Goal: Task Accomplishment & Management: Use online tool/utility

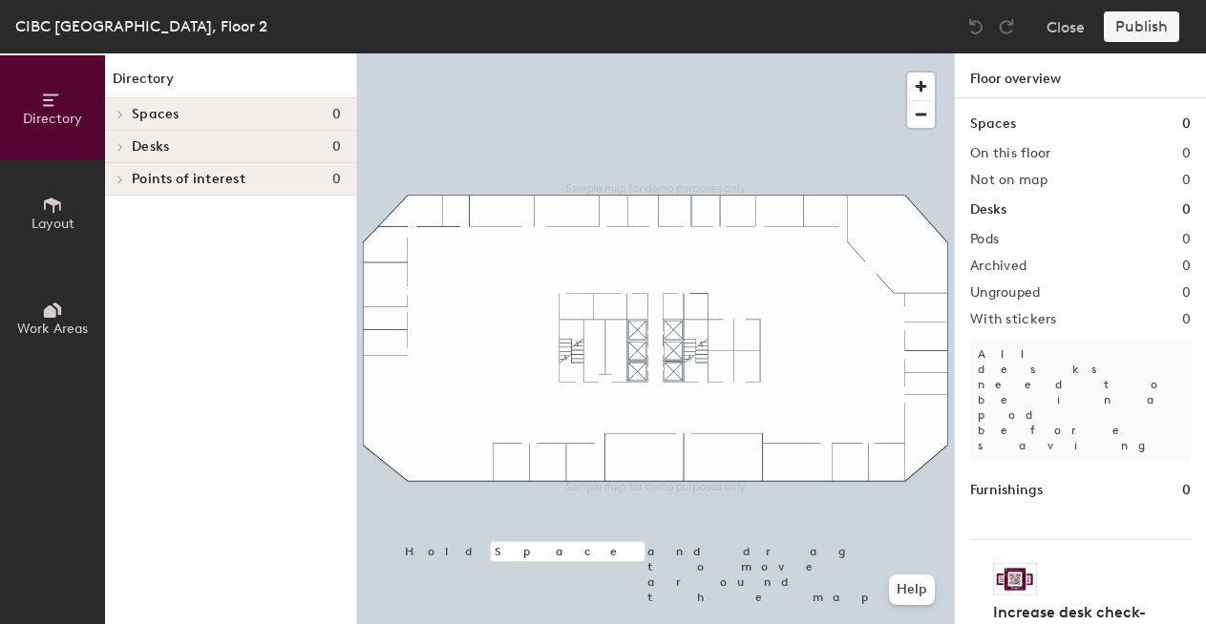
click at [53, 210] on icon at bounding box center [52, 205] width 17 height 15
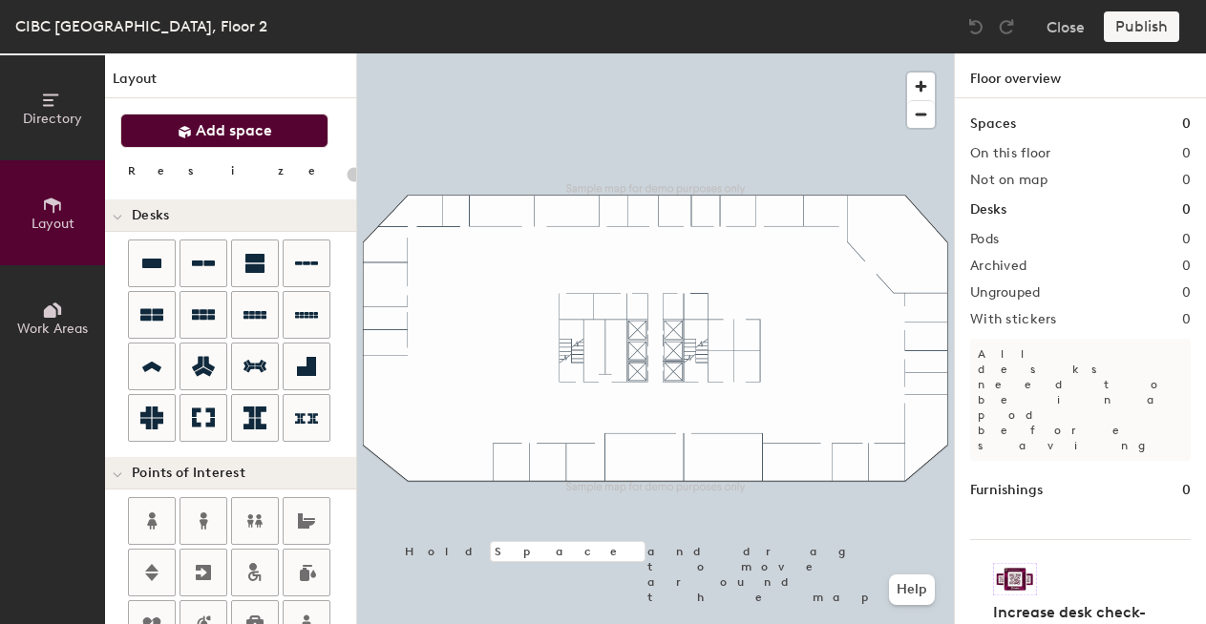
click at [293, 139] on button "Add space" at bounding box center [224, 131] width 208 height 34
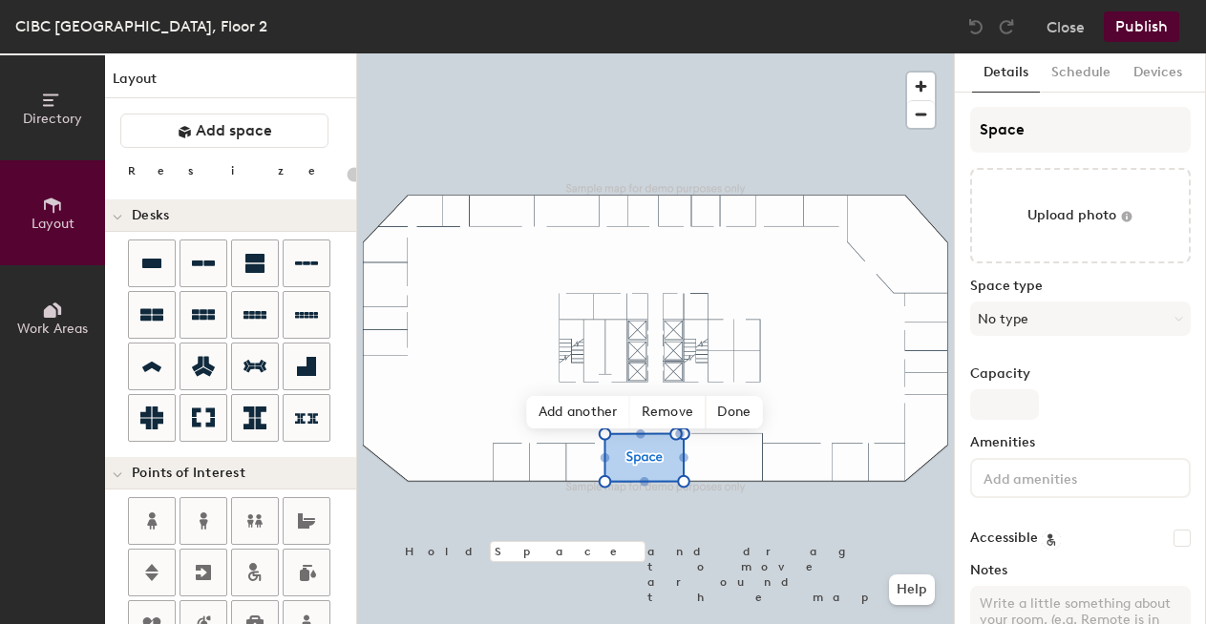
type input "20"
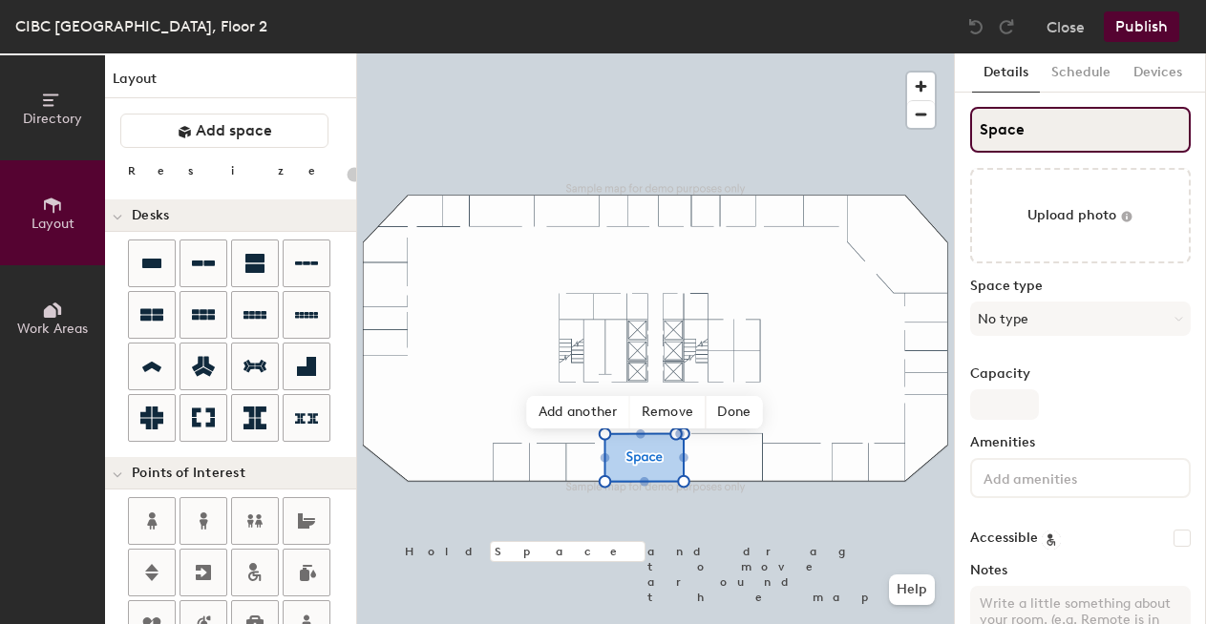
click at [997, 128] on input "Space" at bounding box center [1080, 130] width 221 height 46
type input "Conf"
type input "20"
type input "Conference"
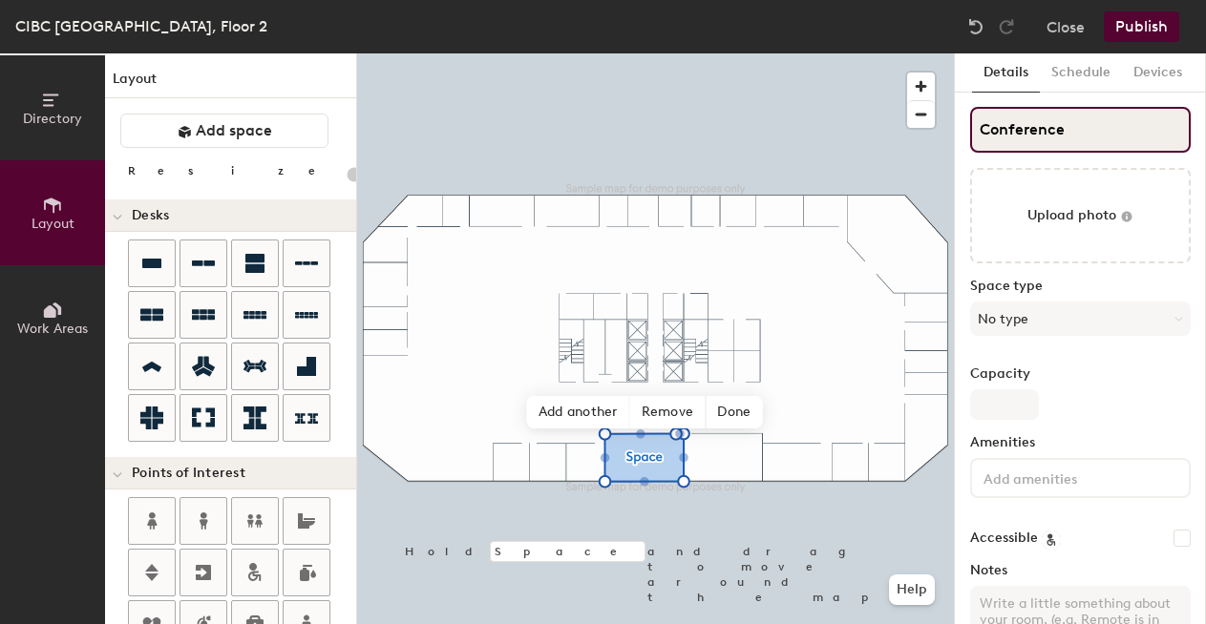
type input "20"
type input "Conference"
type input "20"
type input "Conference 1"
type input "20"
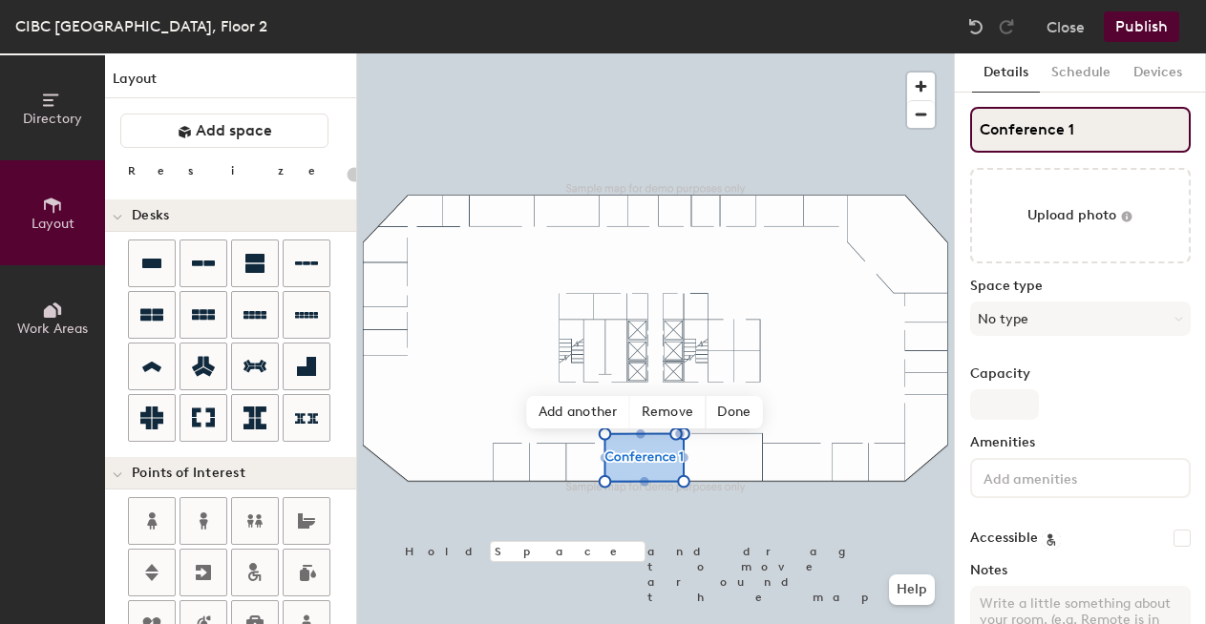
type input "Conference 1R"
type input "20"
type input "Conference"
type input "20"
type input "Conference Ro"
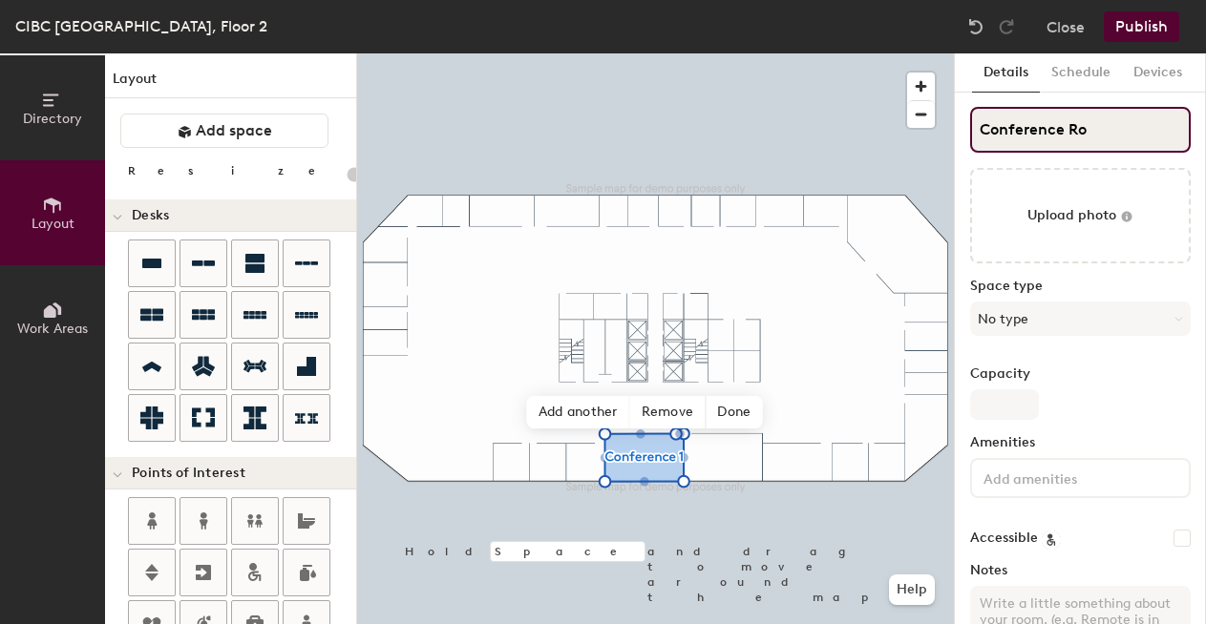
type input "20"
type input "Conference Room"
type input "20"
type input "Conference Room 1"
type input "20"
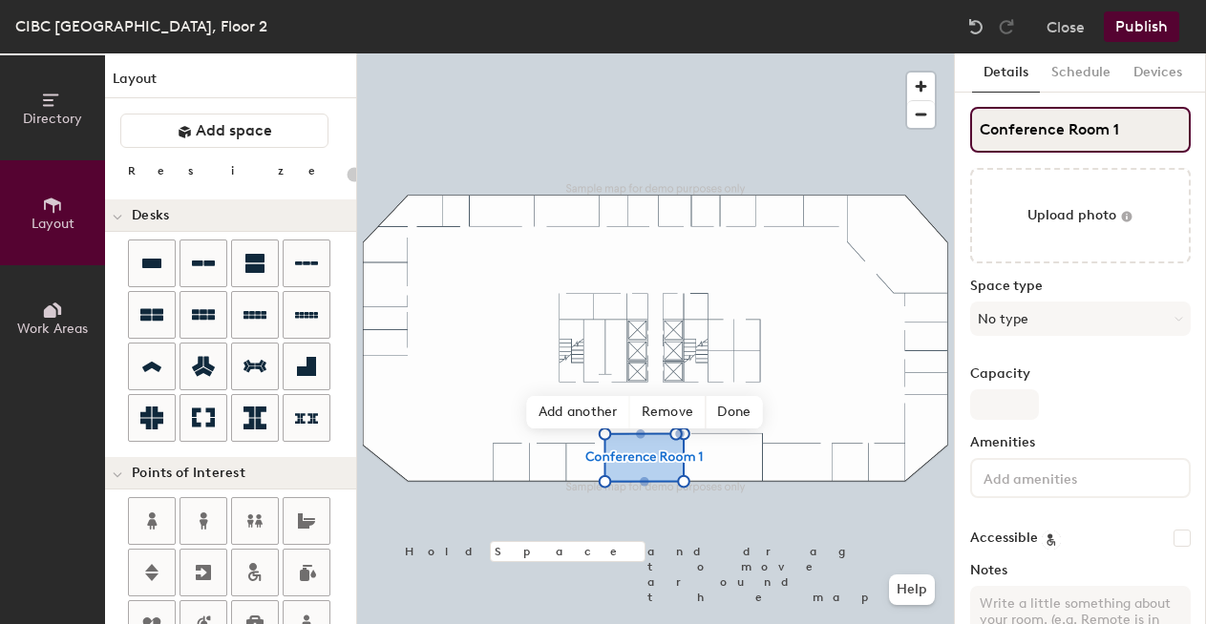
click at [1057, 125] on input "Conference Room 1" at bounding box center [1080, 130] width 221 height 46
type input "Conference Room 1"
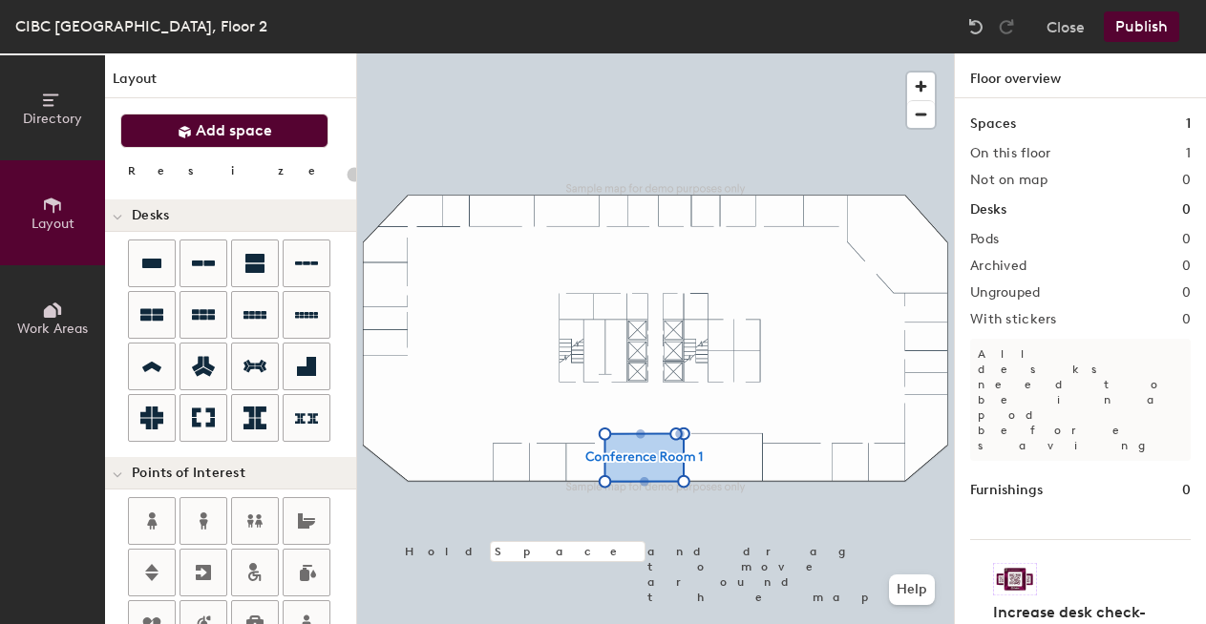
click at [282, 134] on button "Add space" at bounding box center [224, 131] width 208 height 34
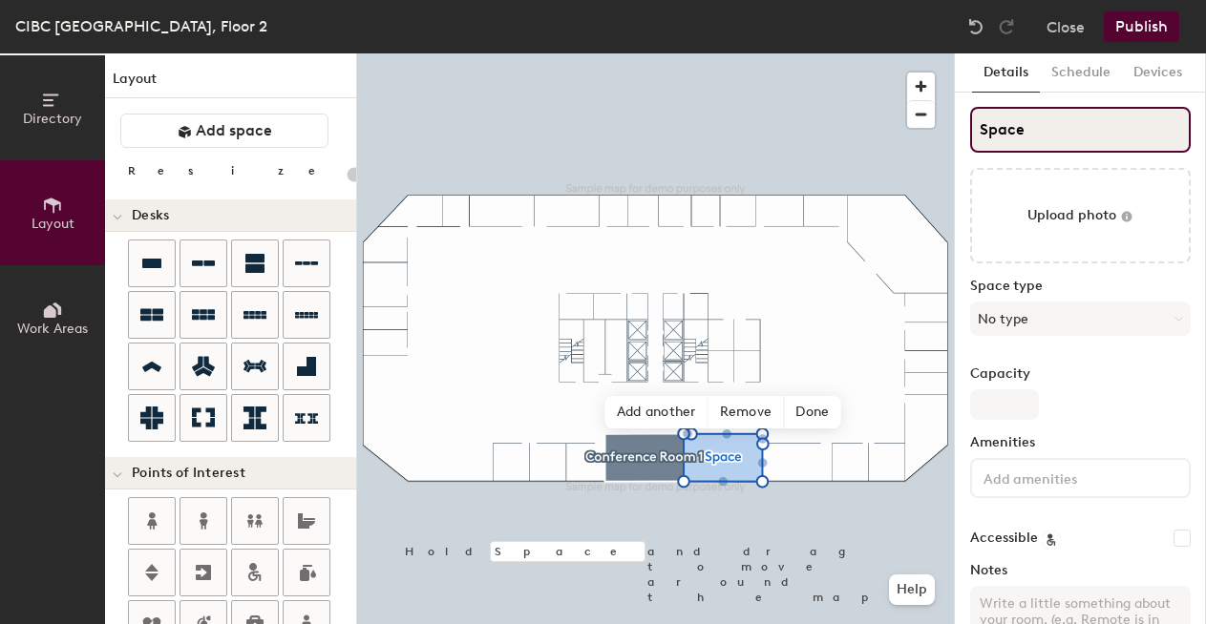
click at [1049, 130] on input "Space" at bounding box center [1080, 130] width 221 height 46
type input "20"
click at [1049, 130] on input "Space" at bounding box center [1080, 130] width 221 height 46
paste input "Conference Room 1"
type input "Conference Room 1"
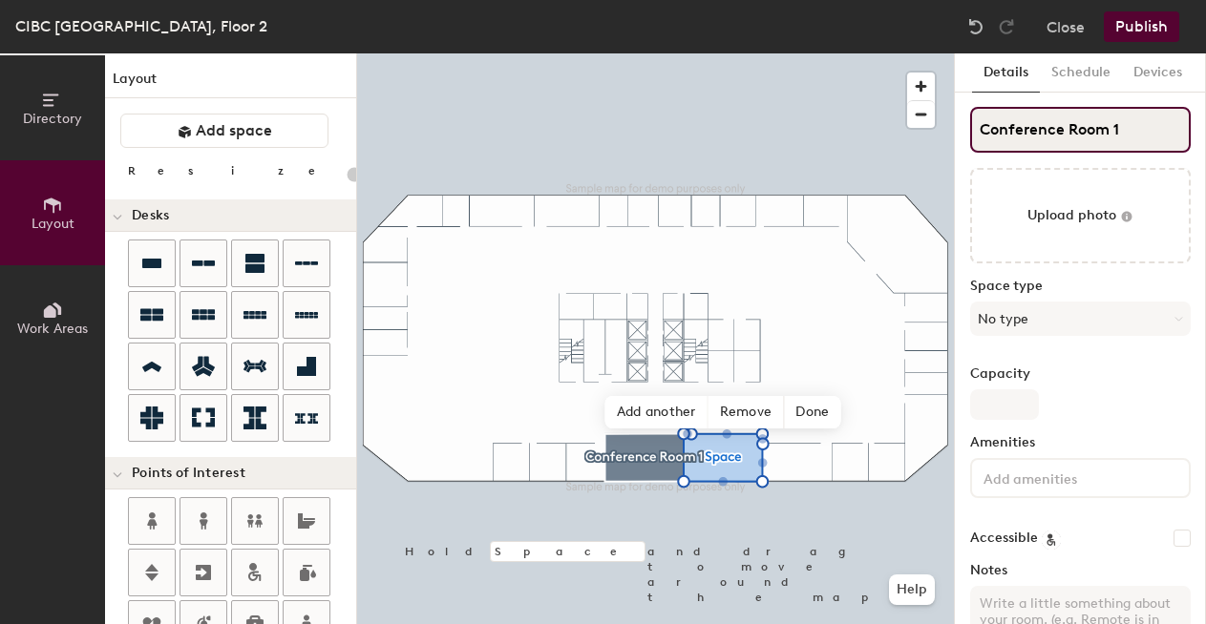
type input "20"
type input "Conference Room 2"
type input "20"
type input "Conference Room 2"
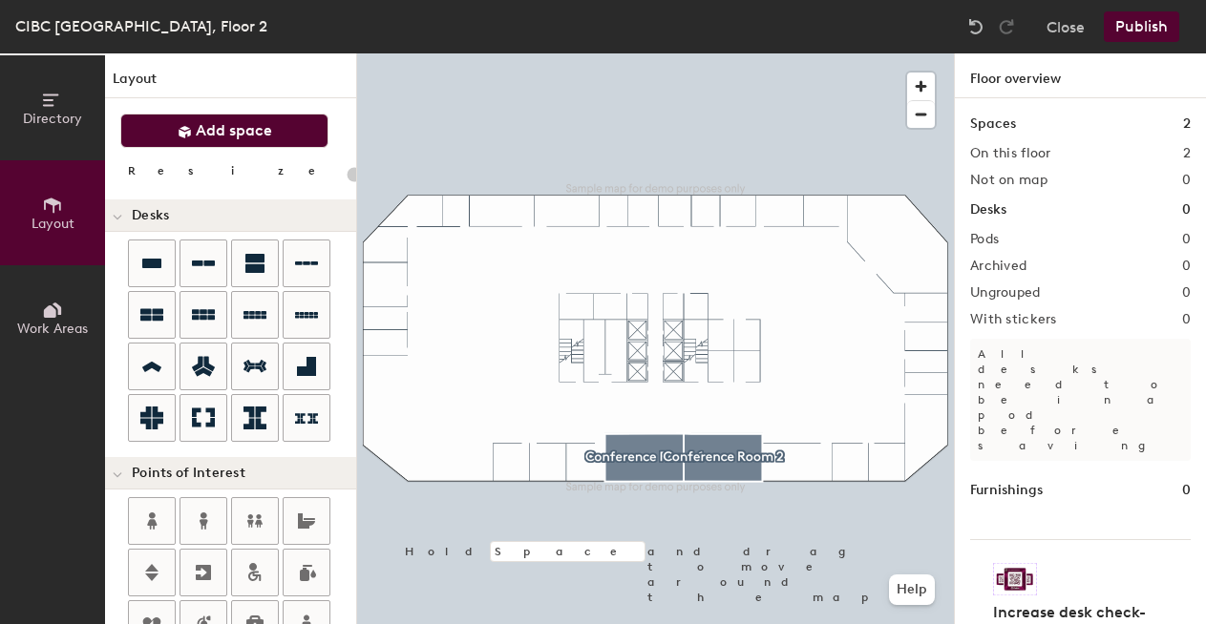
click at [282, 120] on button "Add space" at bounding box center [224, 131] width 208 height 34
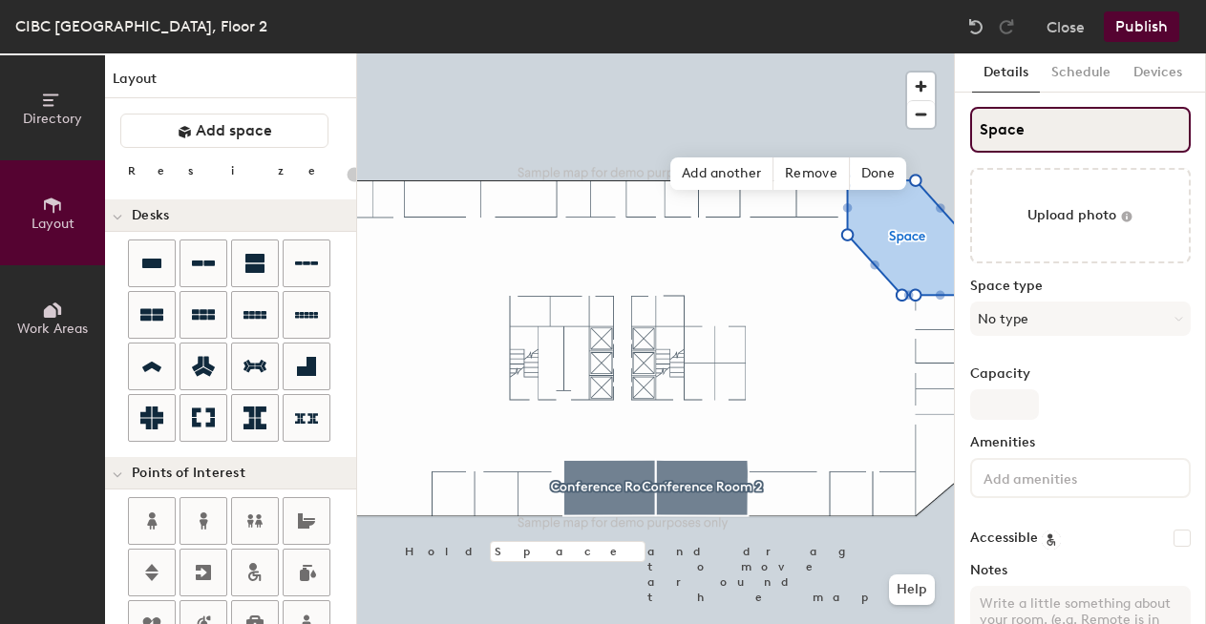
click at [1034, 127] on input "Space" at bounding box center [1080, 130] width 221 height 46
type input "20"
click at [1034, 127] on input "Space" at bounding box center [1080, 130] width 221 height 46
paste input "Conference Room 1"
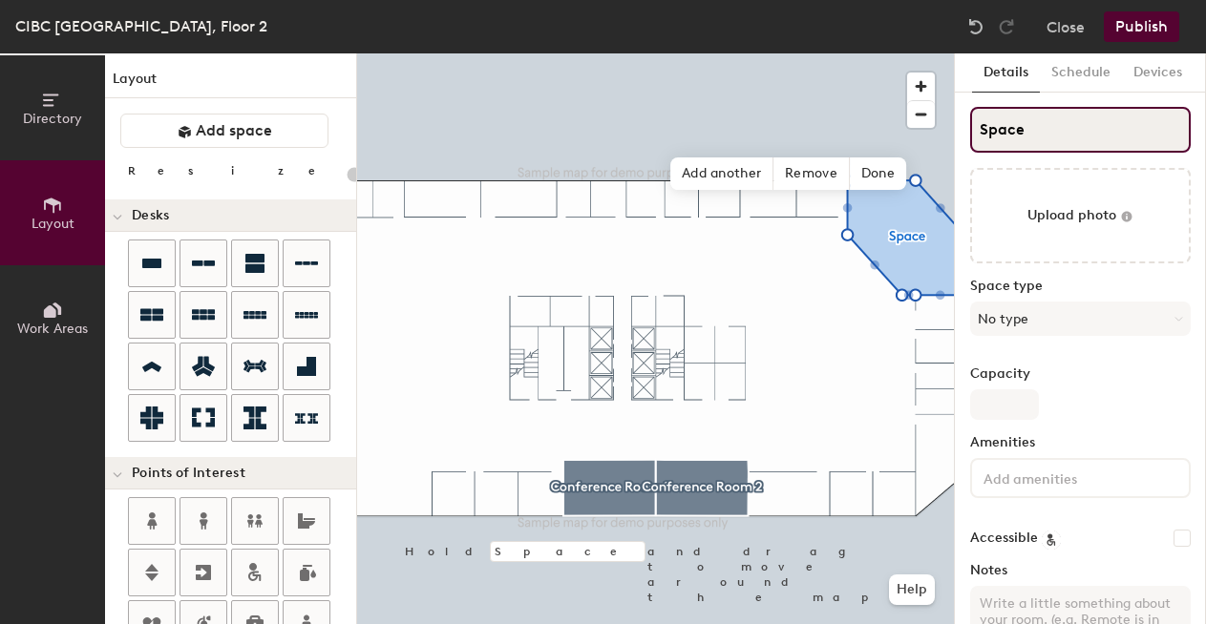
type input "Conference Room 1"
type input "20"
type input "Conference Room"
type input "20"
type input "Conference Room 2"
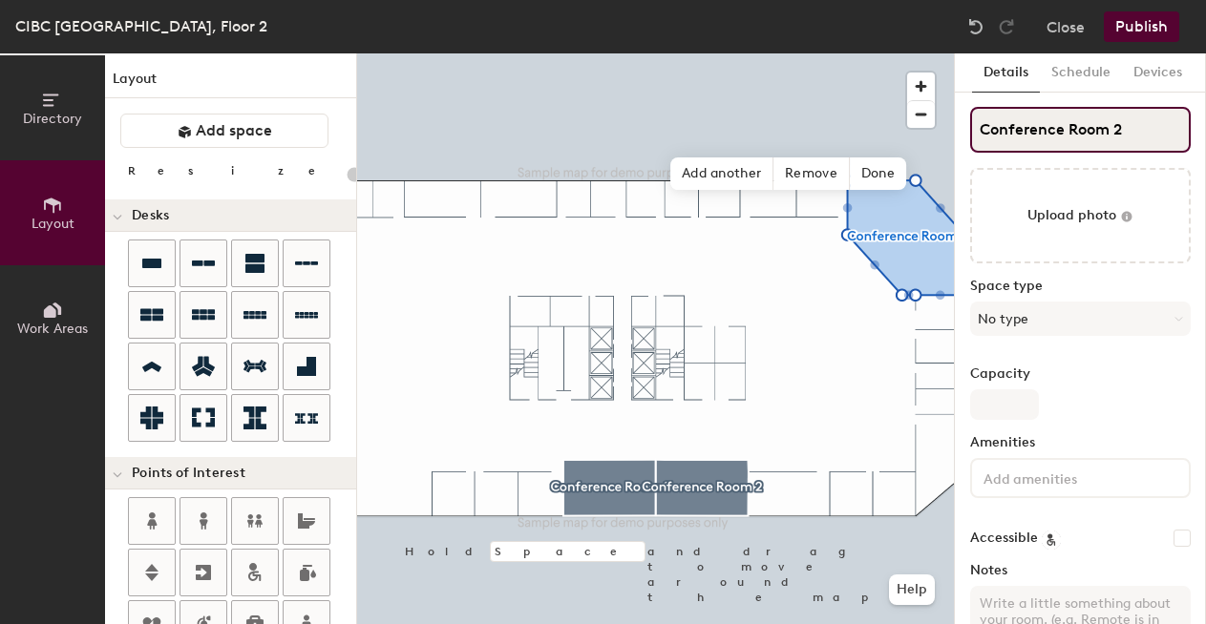
type input "20"
type input "Conference Room"
type input "20"
type input "Conference Room 3"
type input "20"
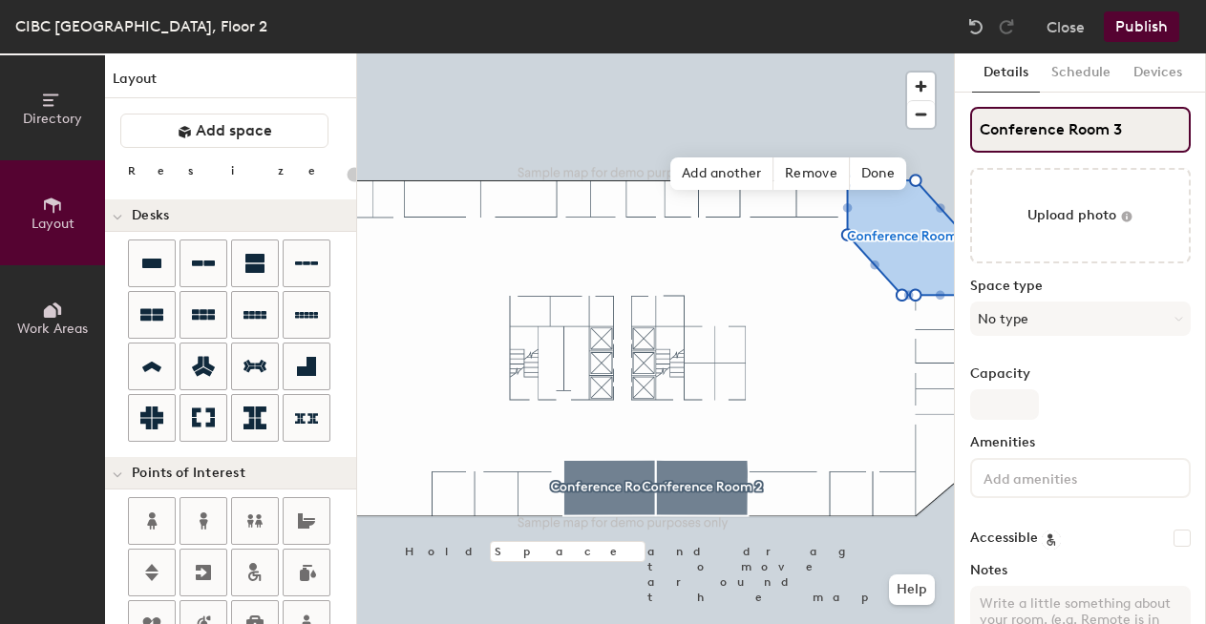
type input "Conference Room 3"
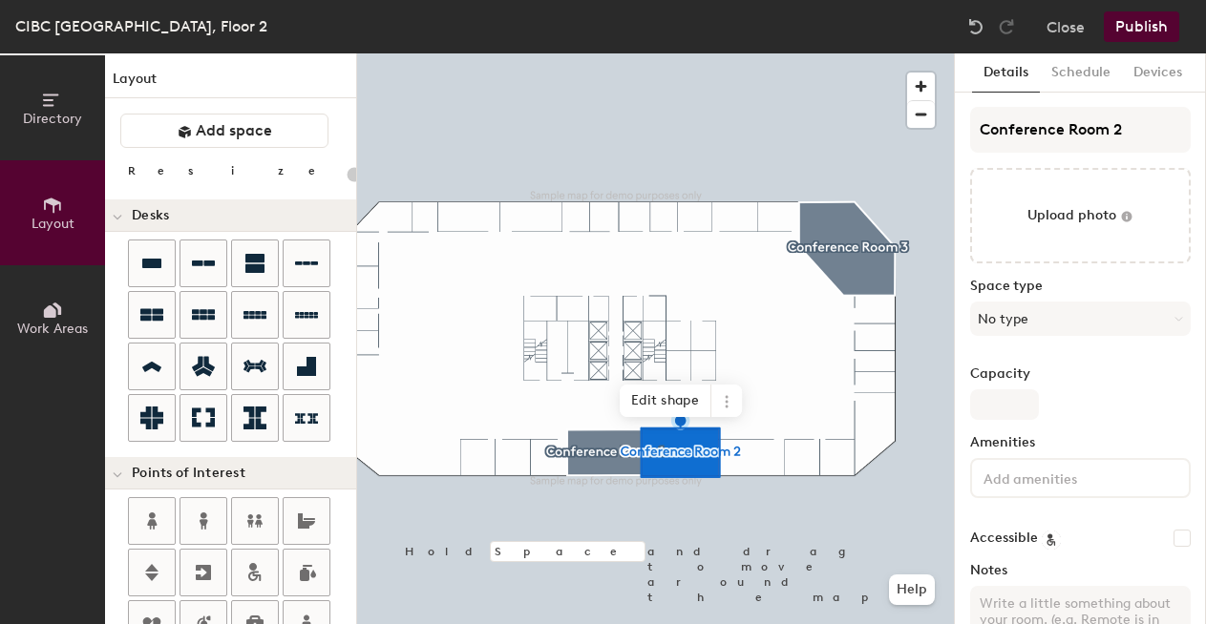
click at [1151, 32] on button "Publish" at bounding box center [1141, 26] width 75 height 31
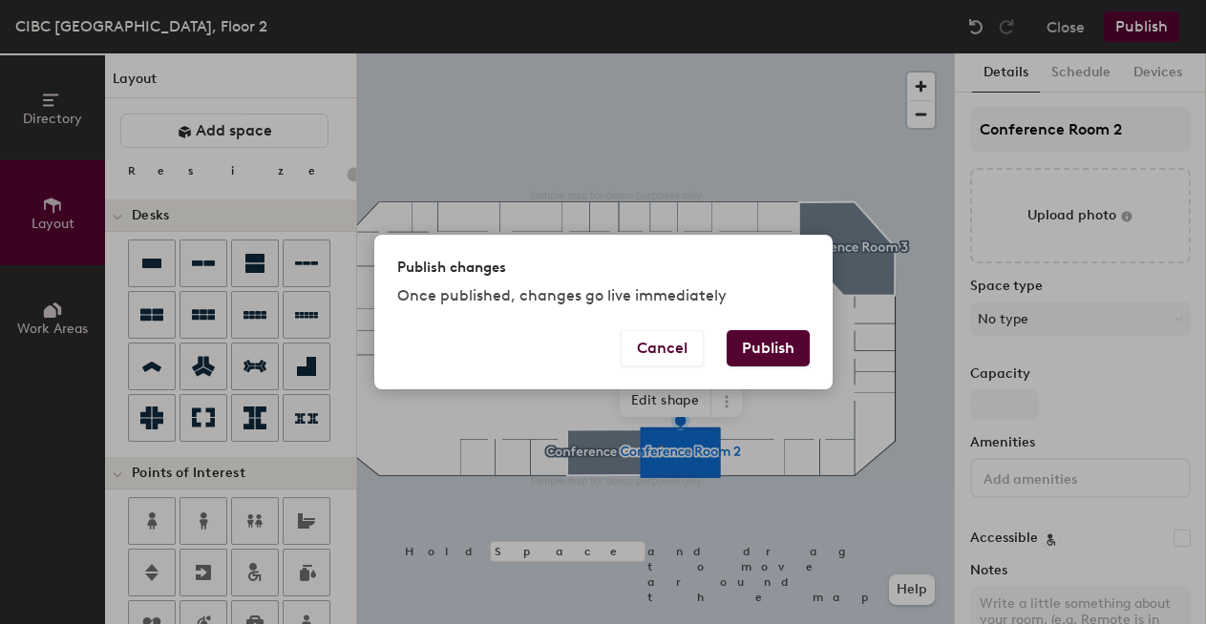
click at [767, 373] on div "Cancel Publish" at bounding box center [603, 359] width 458 height 59
click at [767, 340] on button "Publish" at bounding box center [768, 348] width 83 height 36
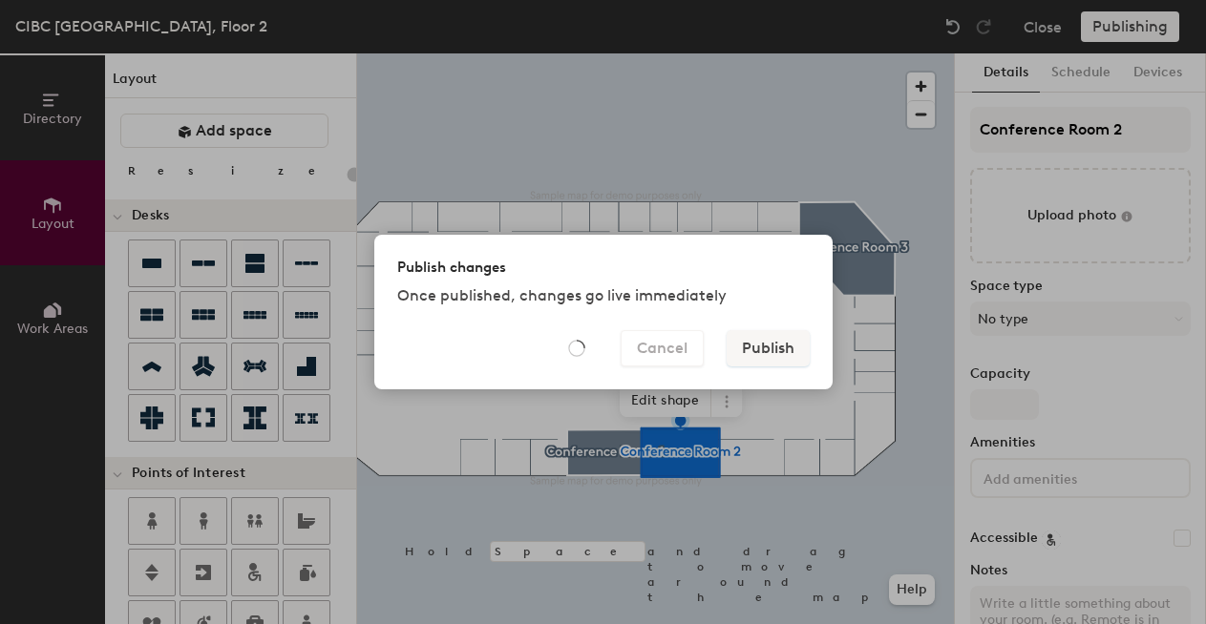
type input "20"
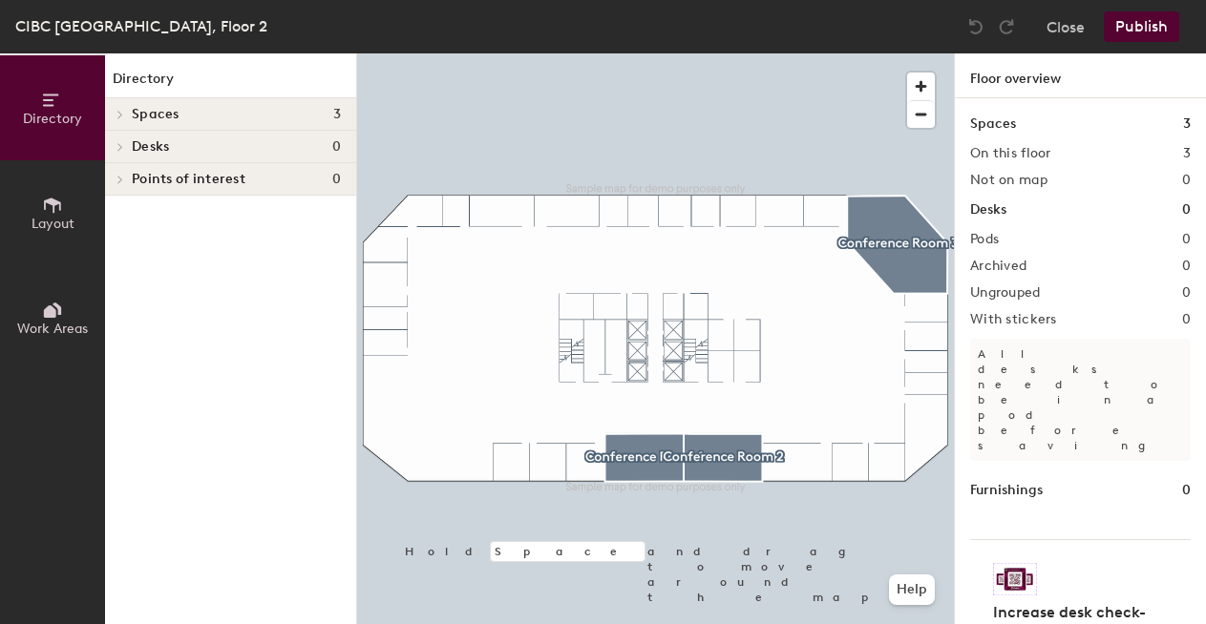
click at [630, 53] on div at bounding box center [655, 53] width 597 height 0
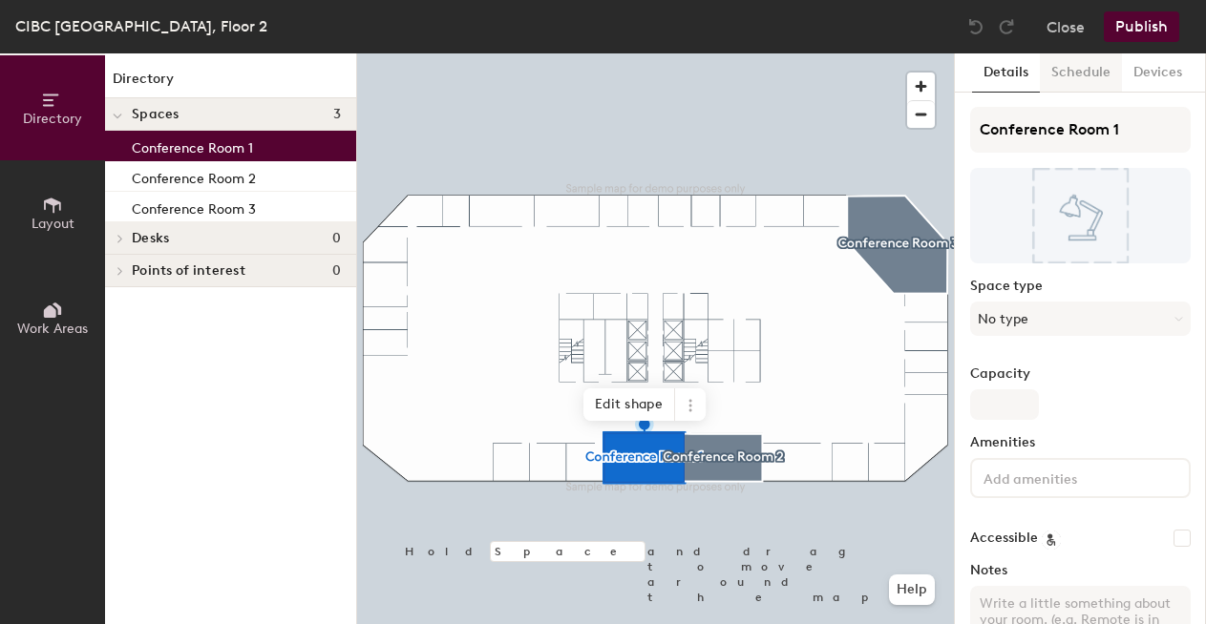
click at [1093, 67] on button "Schedule" at bounding box center [1081, 72] width 82 height 39
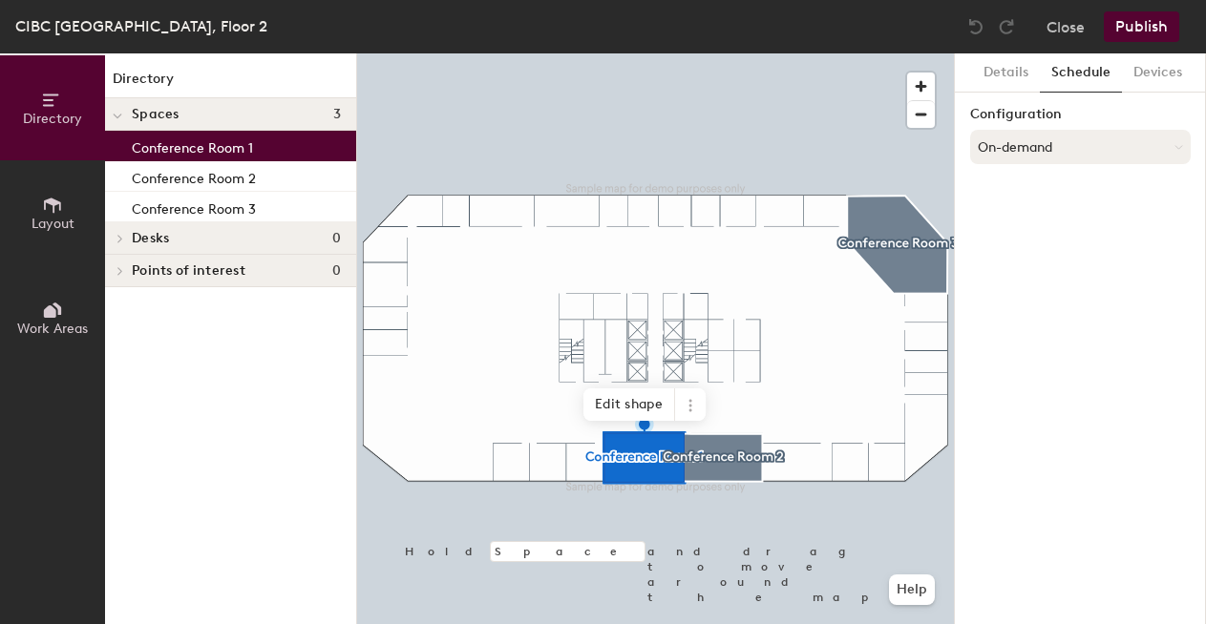
click at [1050, 140] on button "On-demand" at bounding box center [1080, 147] width 221 height 34
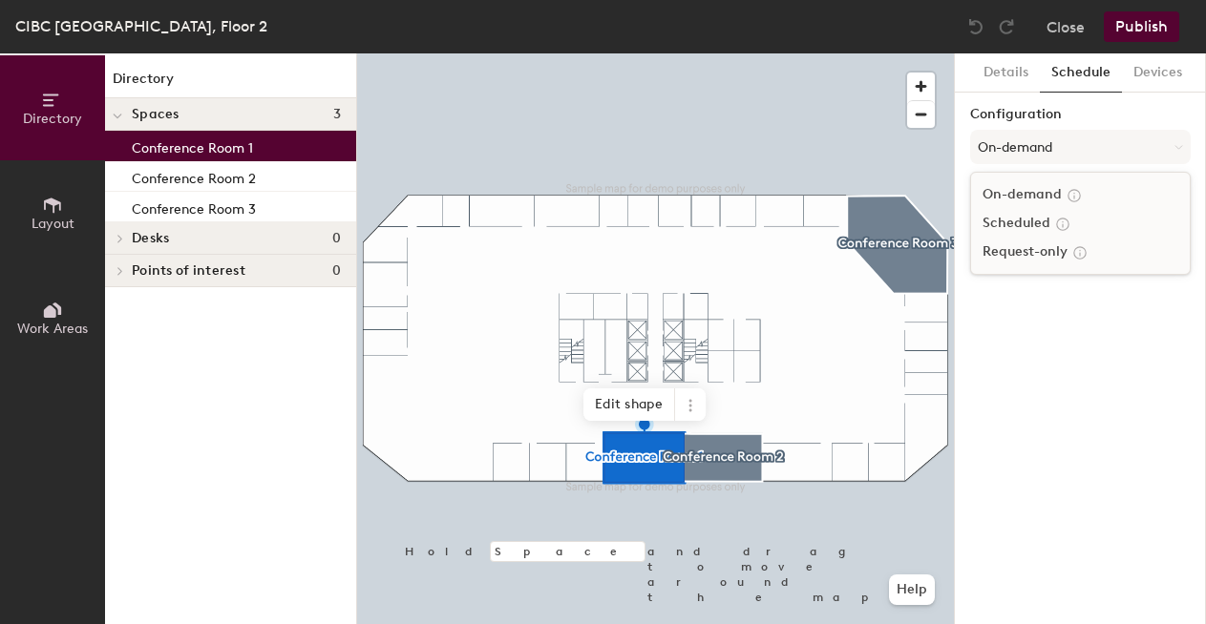
click at [1038, 225] on div "Scheduled" at bounding box center [1080, 223] width 219 height 29
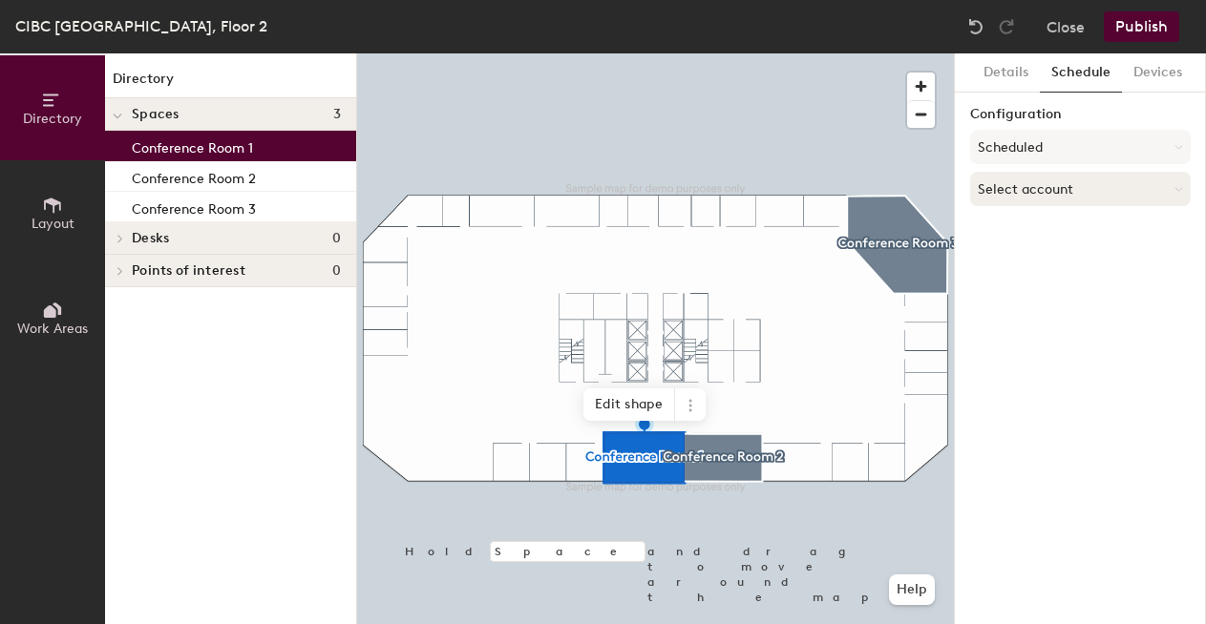
click at [1026, 187] on button "Select account" at bounding box center [1080, 189] width 221 height 34
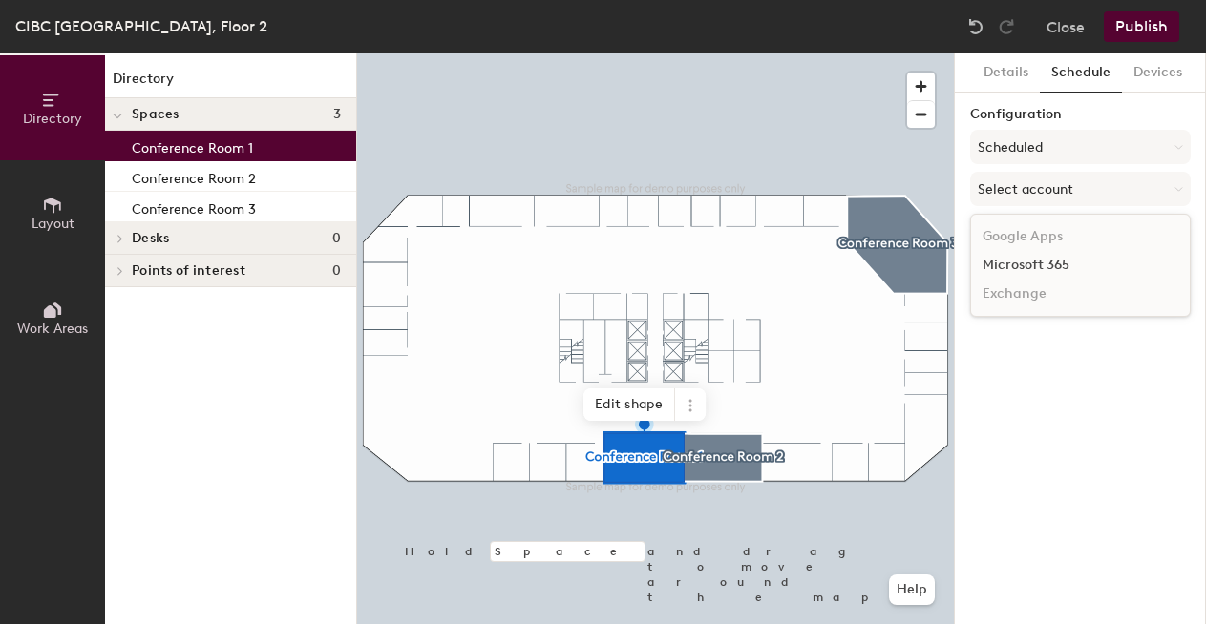
click at [1023, 264] on div "Microsoft 365" at bounding box center [1080, 265] width 219 height 29
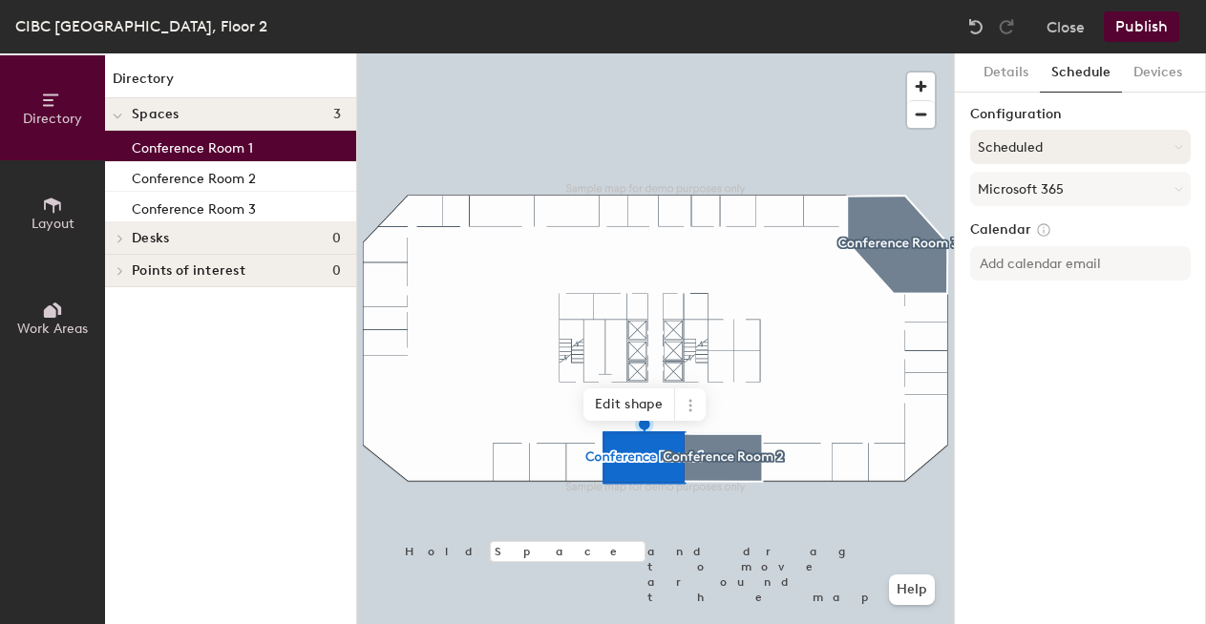
click at [1021, 140] on button "Scheduled" at bounding box center [1080, 147] width 221 height 34
click at [1018, 259] on div "Request-only" at bounding box center [1080, 252] width 219 height 29
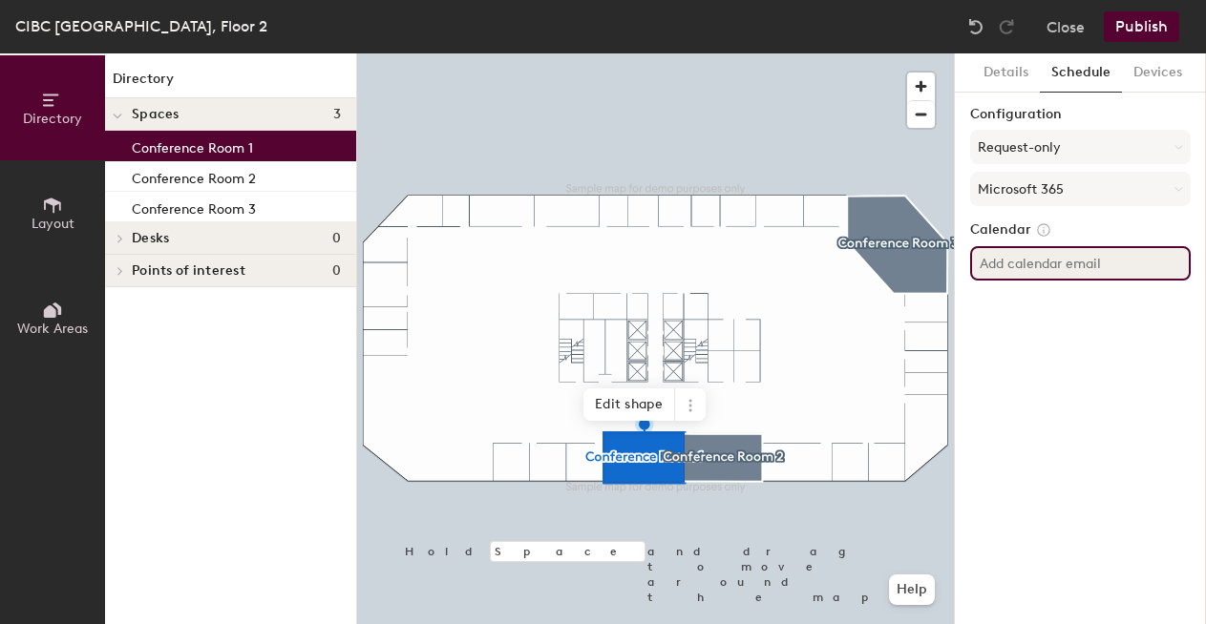
click at [1018, 259] on input at bounding box center [1080, 263] width 221 height 34
click at [1013, 265] on input at bounding box center [1080, 263] width 221 height 34
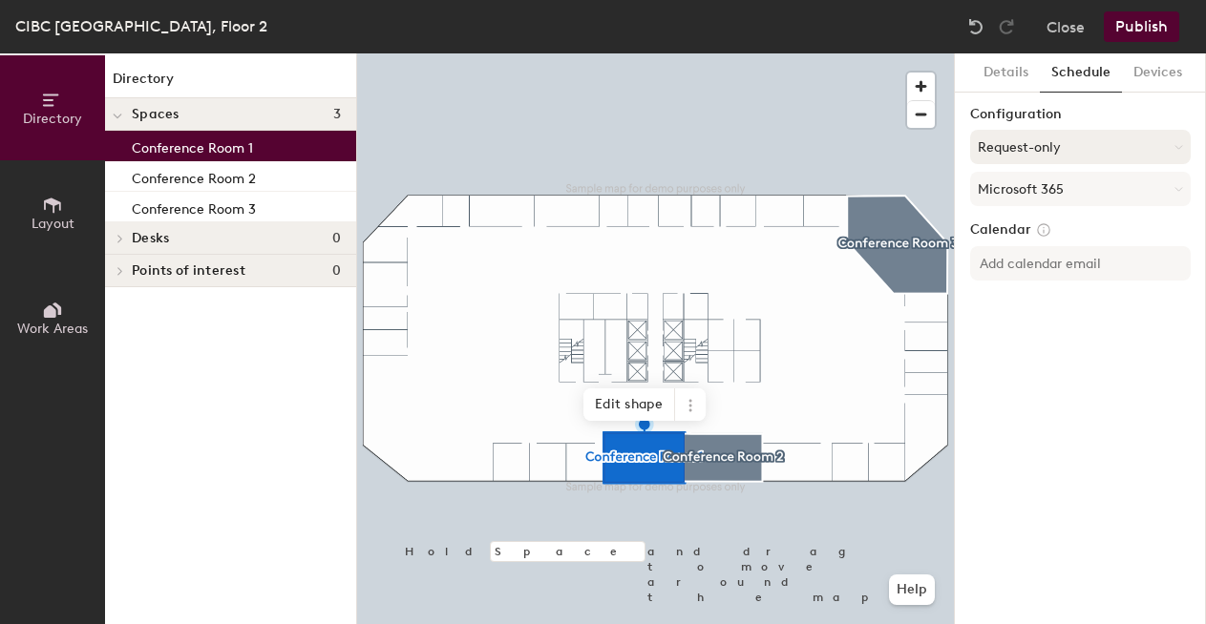
click at [1014, 153] on button "Request-only" at bounding box center [1080, 147] width 221 height 34
click at [1006, 223] on div "Scheduled" at bounding box center [1080, 223] width 219 height 29
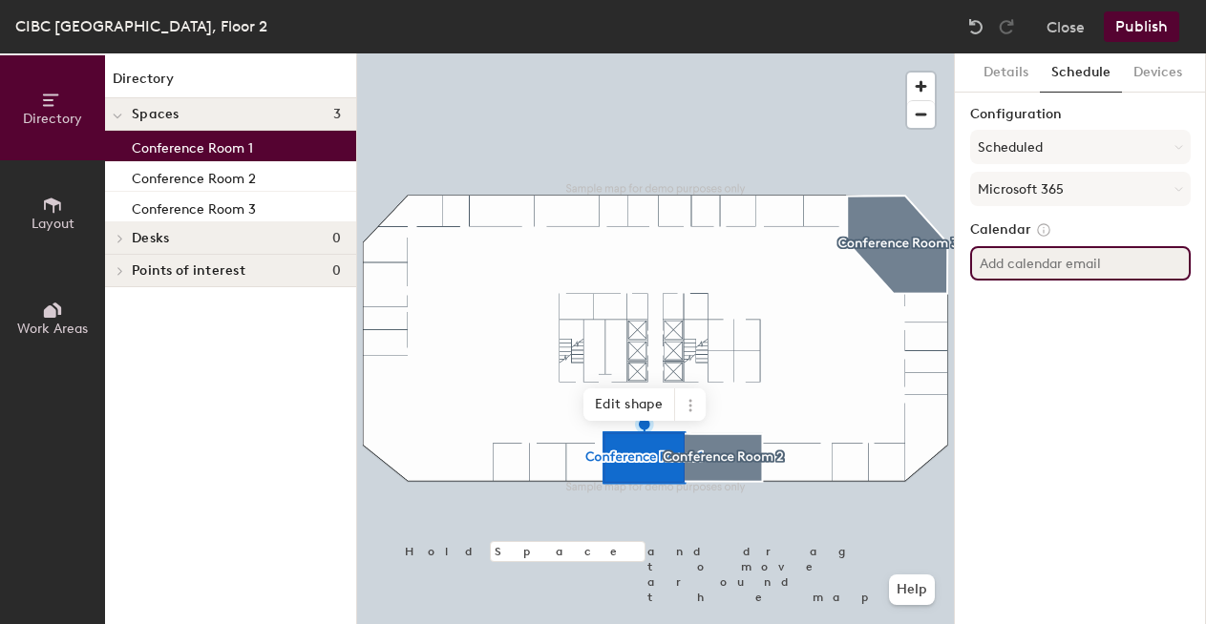
click at [1010, 264] on input at bounding box center [1080, 263] width 221 height 34
paste input "150cheapside2ndfloor-technology1.confrm@cibc.com"
click at [1029, 271] on input "150cheapside2ndfloor-technology1.confrm@cibc.com" at bounding box center [1080, 263] width 221 height 34
drag, startPoint x: 1067, startPoint y: 267, endPoint x: 1284, endPoint y: 263, distance: 216.8
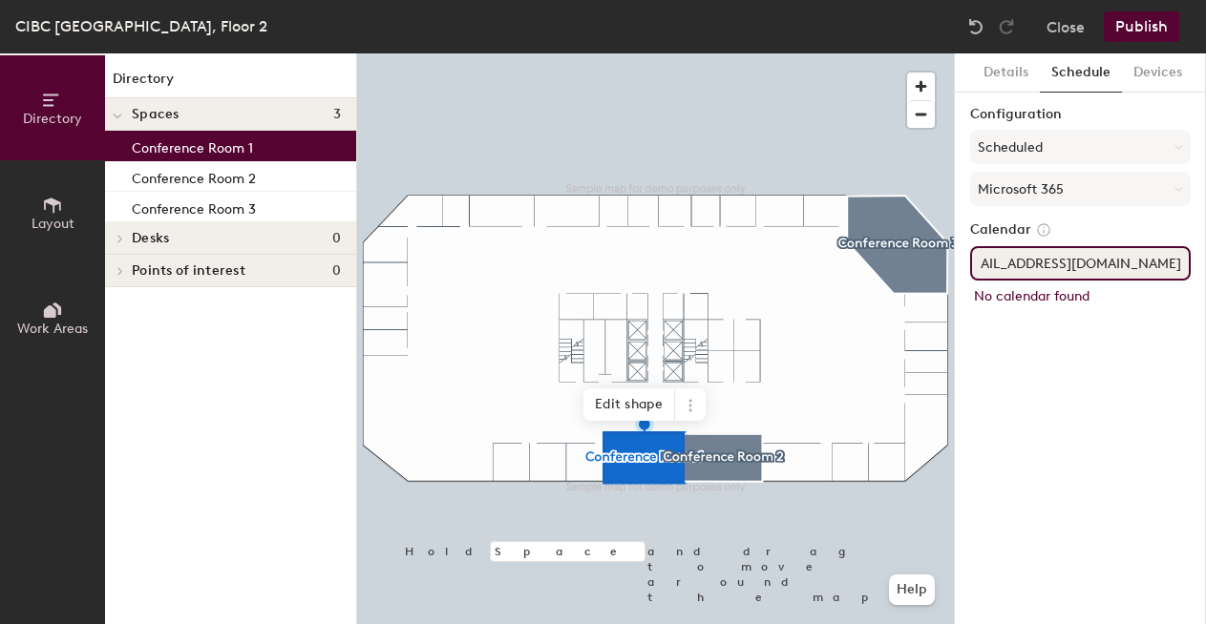
click at [1205, 263] on html "Skip navigation Schedule Office People Analytics Visits Deliveries Services Man…" at bounding box center [603, 312] width 1206 height 624
type input "150cheapside2ndfloor-technology1.confrm@cibc.com"
click at [1109, 333] on div "Details Schedule Devices Configuration Scheduled Microsoft 365 Calendar 150chea…" at bounding box center [1080, 338] width 251 height 571
click at [1085, 263] on input "150cheapside2ndfloor-technology1.confrm@cibc.com" at bounding box center [1080, 263] width 221 height 34
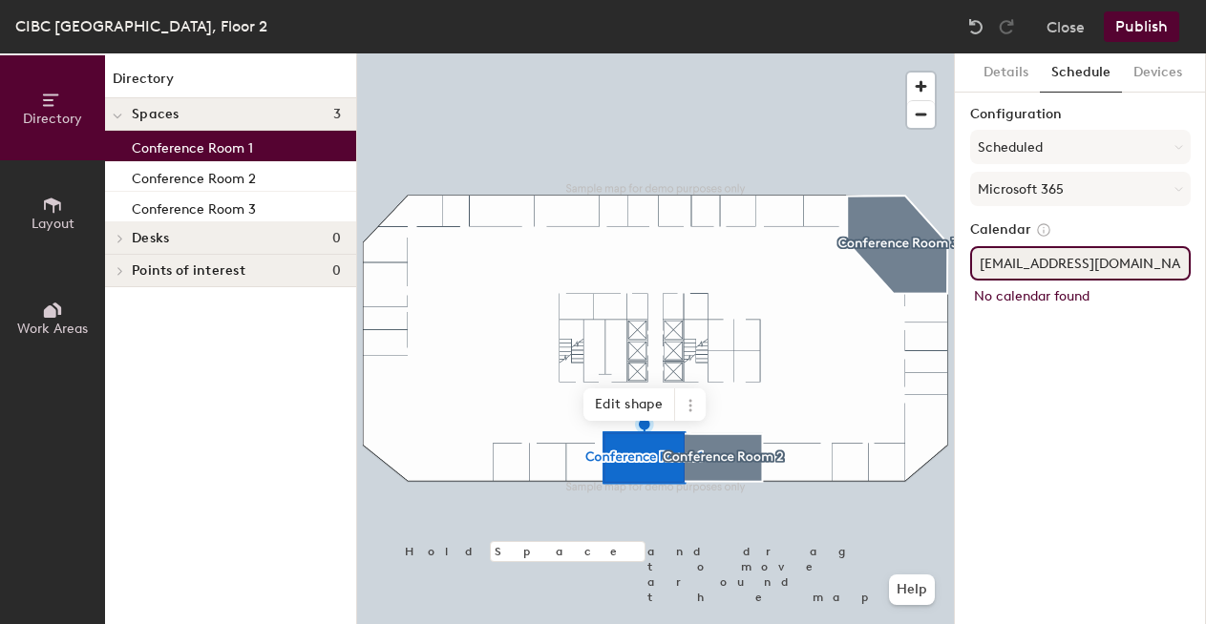
click at [1085, 263] on input "150cheapside2ndfloor-technology1.confrm@cibc.com" at bounding box center [1080, 263] width 221 height 34
click at [1076, 265] on input "150cheapside2ndfloor-technology1.confrm@cibc.com" at bounding box center [1080, 263] width 221 height 34
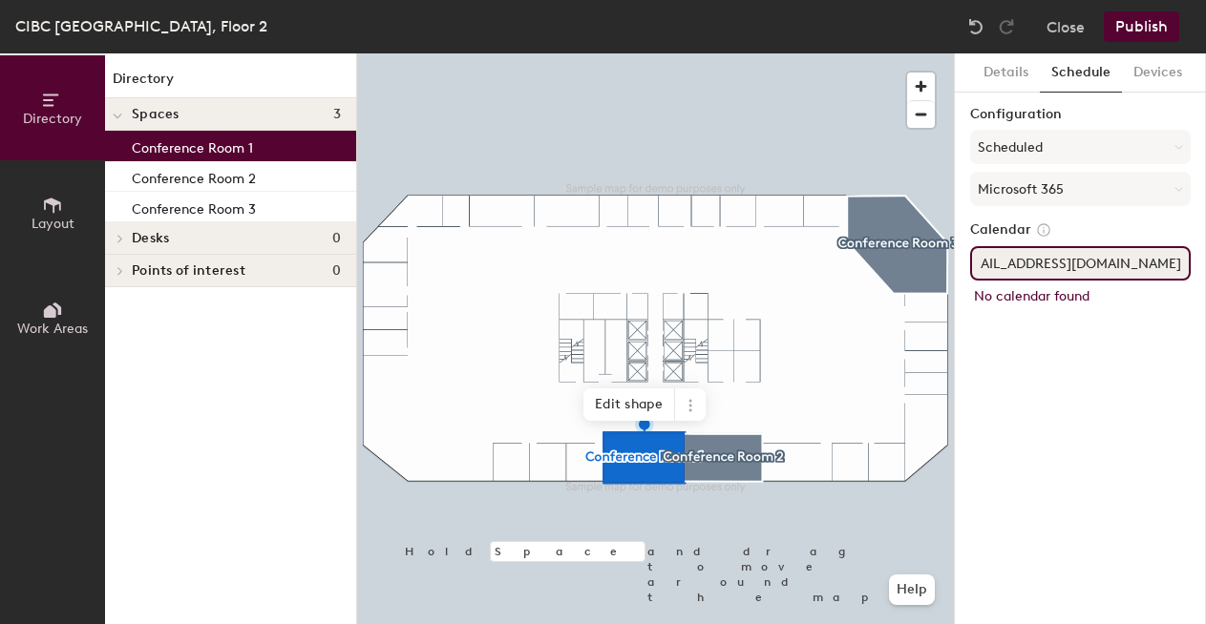
drag, startPoint x: 1037, startPoint y: 267, endPoint x: 1211, endPoint y: 281, distance: 174.3
click at [1205, 281] on html "Skip navigation Schedule Office People Analytics Visits Deliveries Services Man…" at bounding box center [603, 312] width 1206 height 624
click at [1136, 249] on input "150cheapside2ndfloor-technology1.confrm@cibc.com" at bounding box center [1080, 263] width 221 height 34
click at [1134, 255] on input "150cheapside2ndfloor-technology1.confrm@cibc.com" at bounding box center [1080, 263] width 221 height 34
drag, startPoint x: 1084, startPoint y: 270, endPoint x: 1196, endPoint y: 284, distance: 113.4
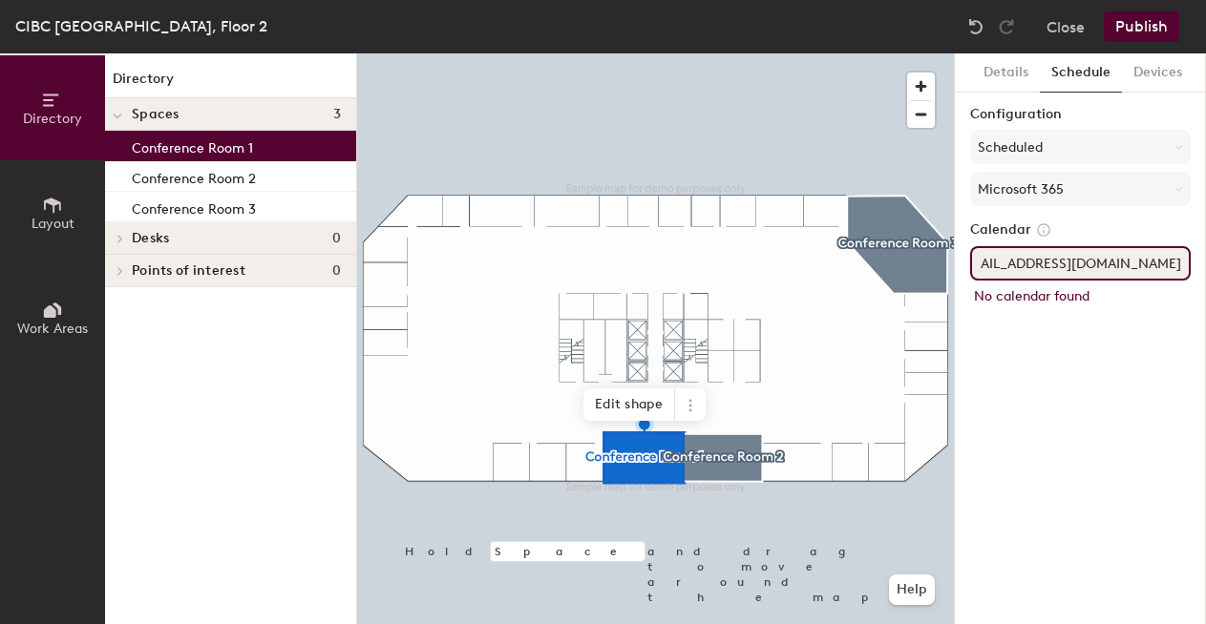
click at [1196, 284] on div "Details Schedule Devices Configuration Scheduled Microsoft 365 Calendar 150chea…" at bounding box center [1080, 338] width 251 height 571
click at [1144, 261] on input "150cheapside2ndfloor-technology1.confrm@cibc.com" at bounding box center [1080, 263] width 221 height 34
click at [43, 209] on icon at bounding box center [52, 205] width 21 height 21
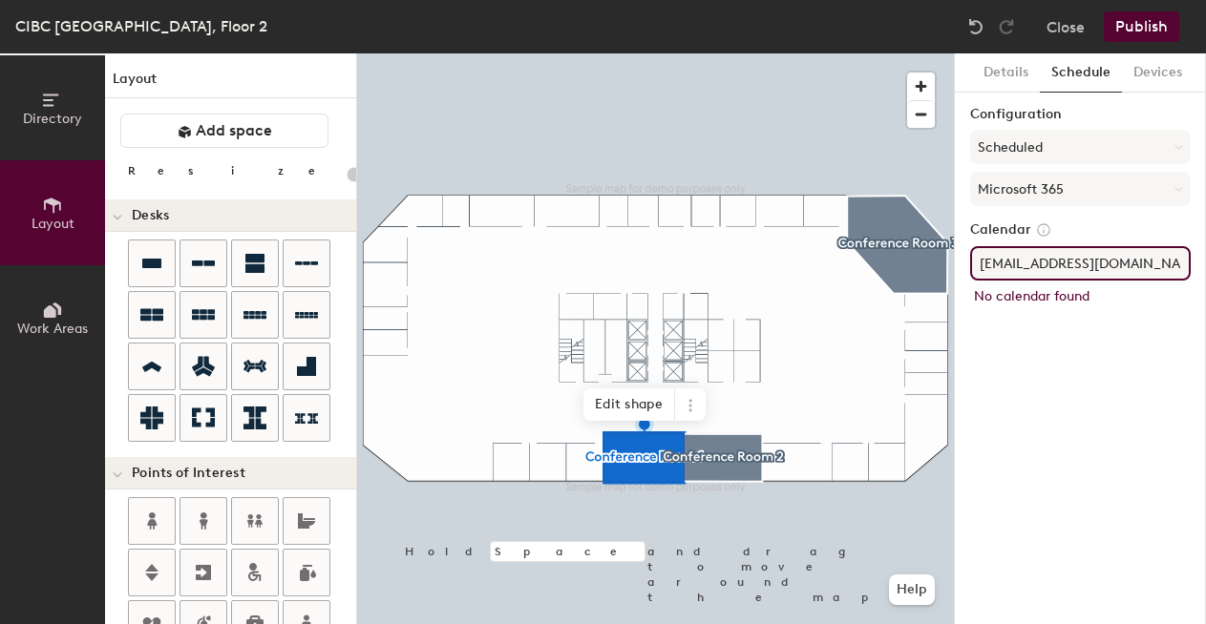
click at [471, 273] on div "Directory Layout Work Areas Layout Add space Resize Desks Points of Interest Fu…" at bounding box center [603, 338] width 1206 height 571
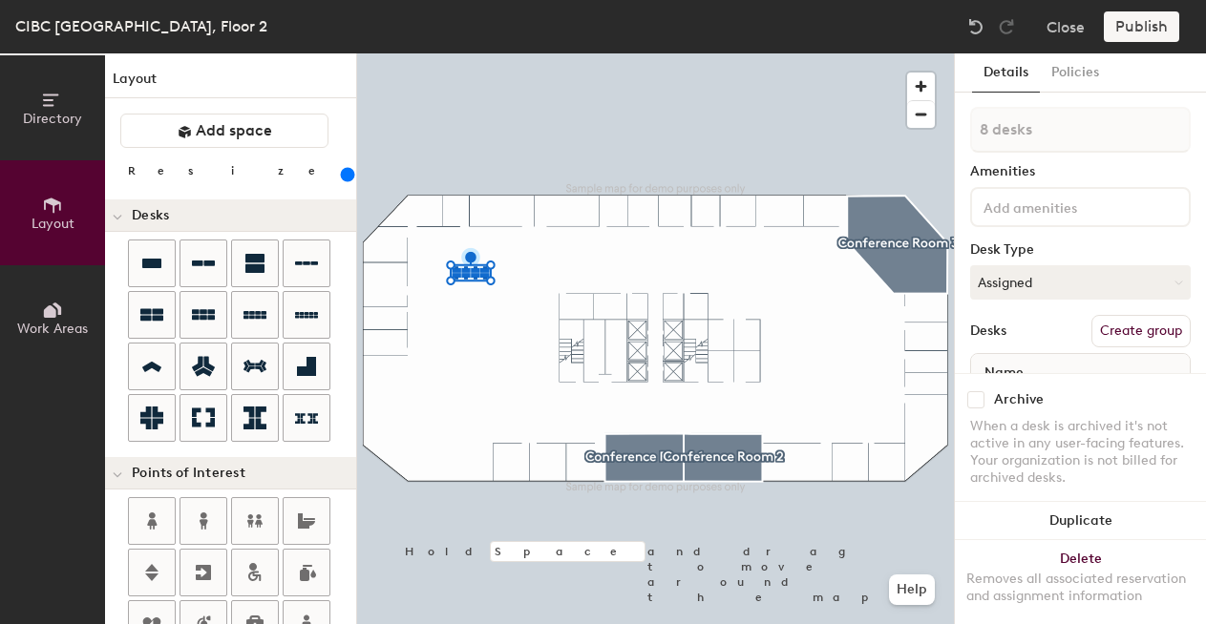
drag, startPoint x: 195, startPoint y: 174, endPoint x: 235, endPoint y: 172, distance: 40.1
click at [347, 172] on input "range" at bounding box center [347, 174] width 0 height 15
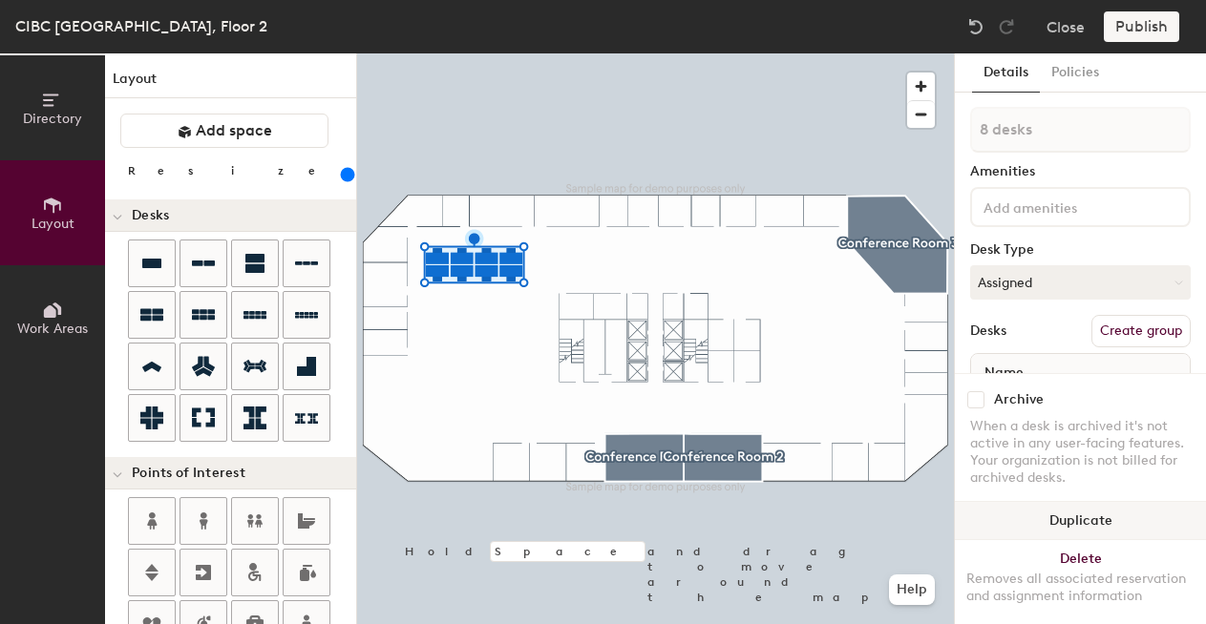
click at [1014, 524] on button "Duplicate" at bounding box center [1080, 521] width 251 height 38
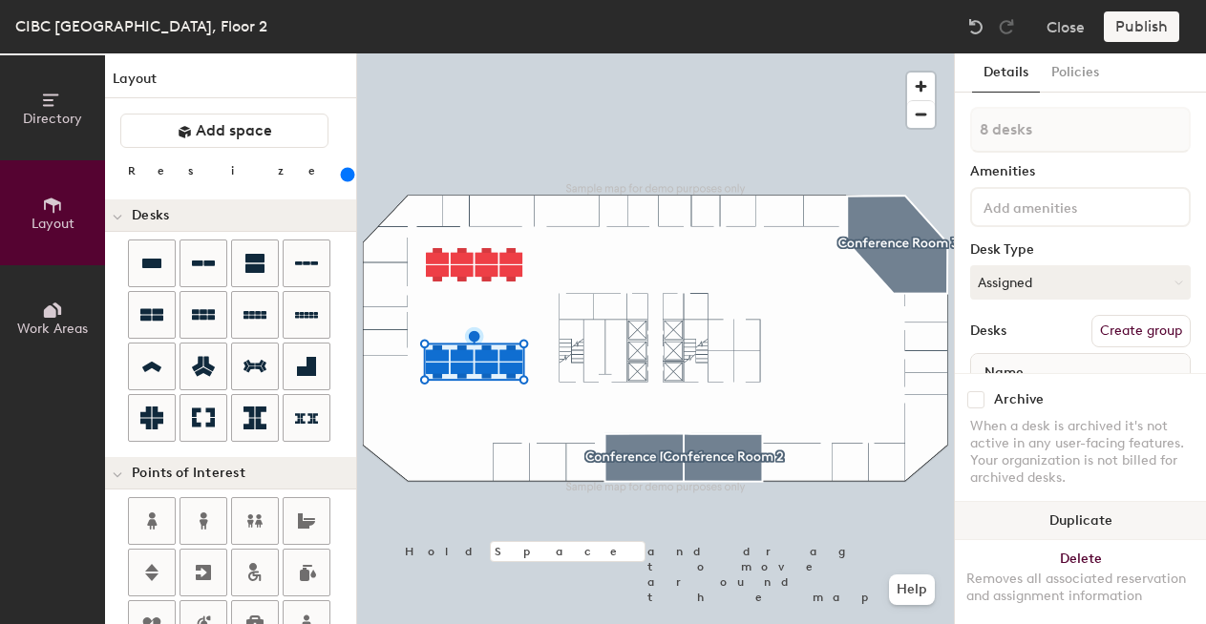
click at [993, 523] on button "Duplicate" at bounding box center [1080, 521] width 251 height 38
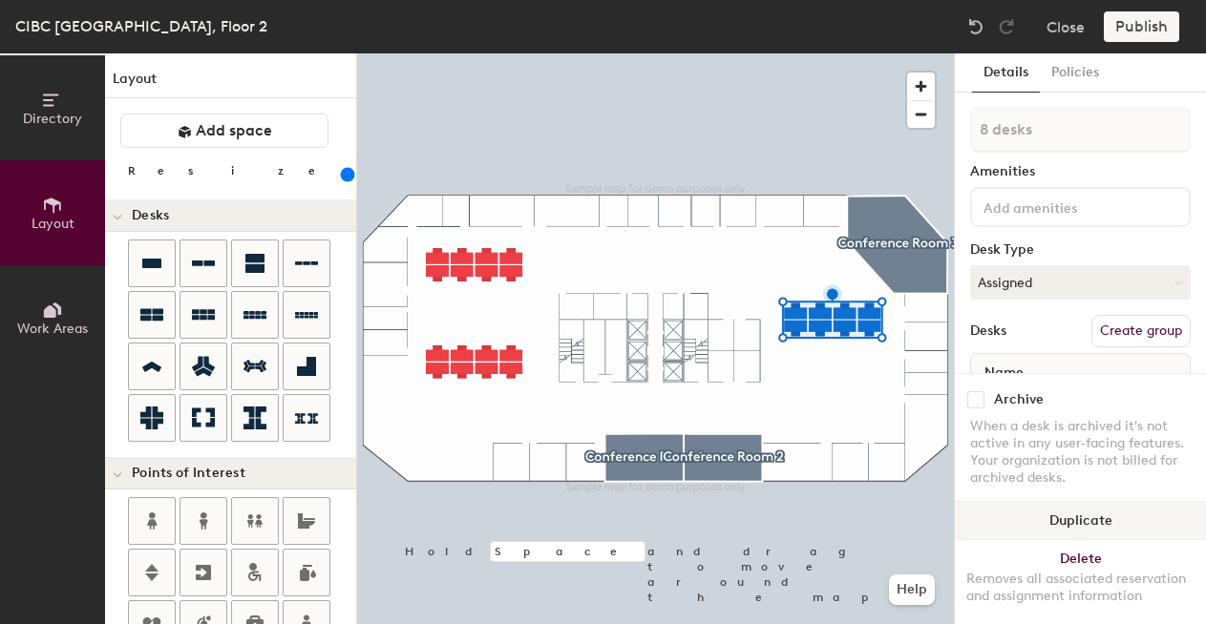
click at [1055, 530] on button "Duplicate" at bounding box center [1080, 521] width 251 height 38
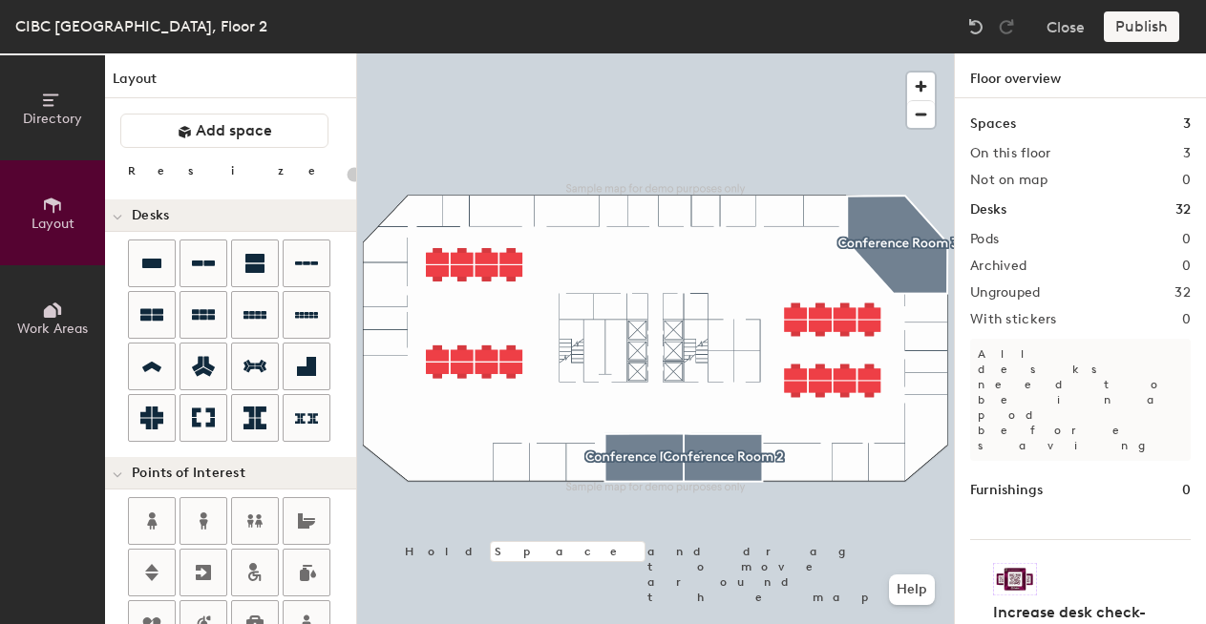
click at [499, 211] on div "Directory Layout Work Areas Layout Add space Resize Desks Points of Interest Fu…" at bounding box center [603, 338] width 1206 height 571
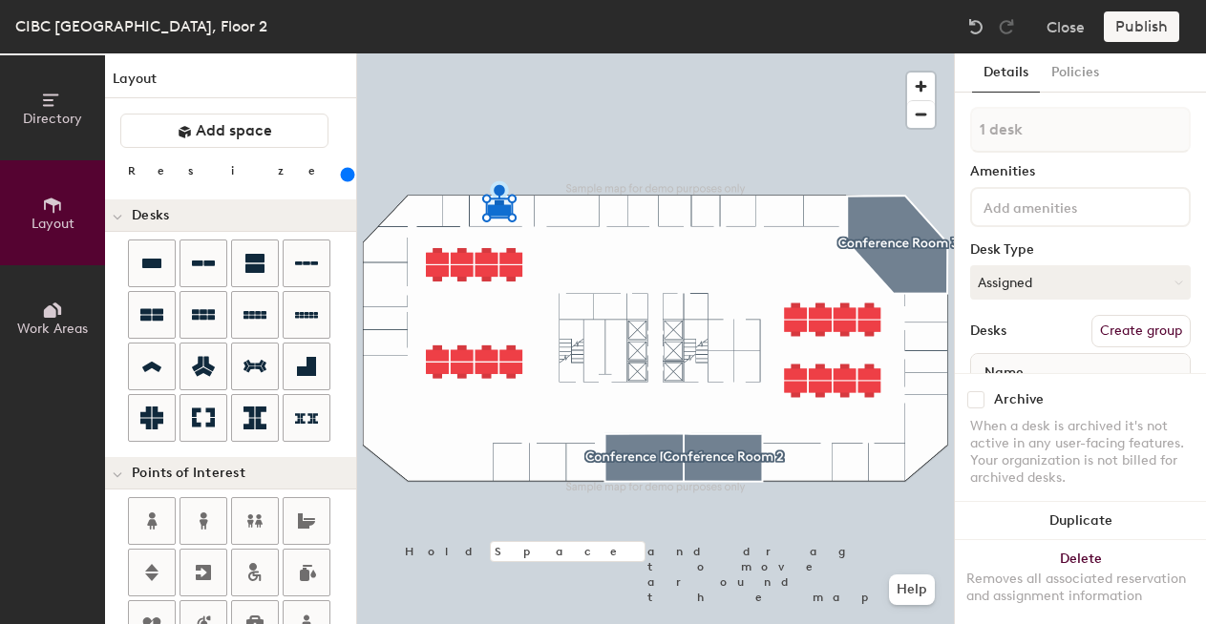
click at [568, 210] on div "Directory Layout Work Areas Layout Add space Resize Desks Points of Interest Fu…" at bounding box center [603, 338] width 1206 height 571
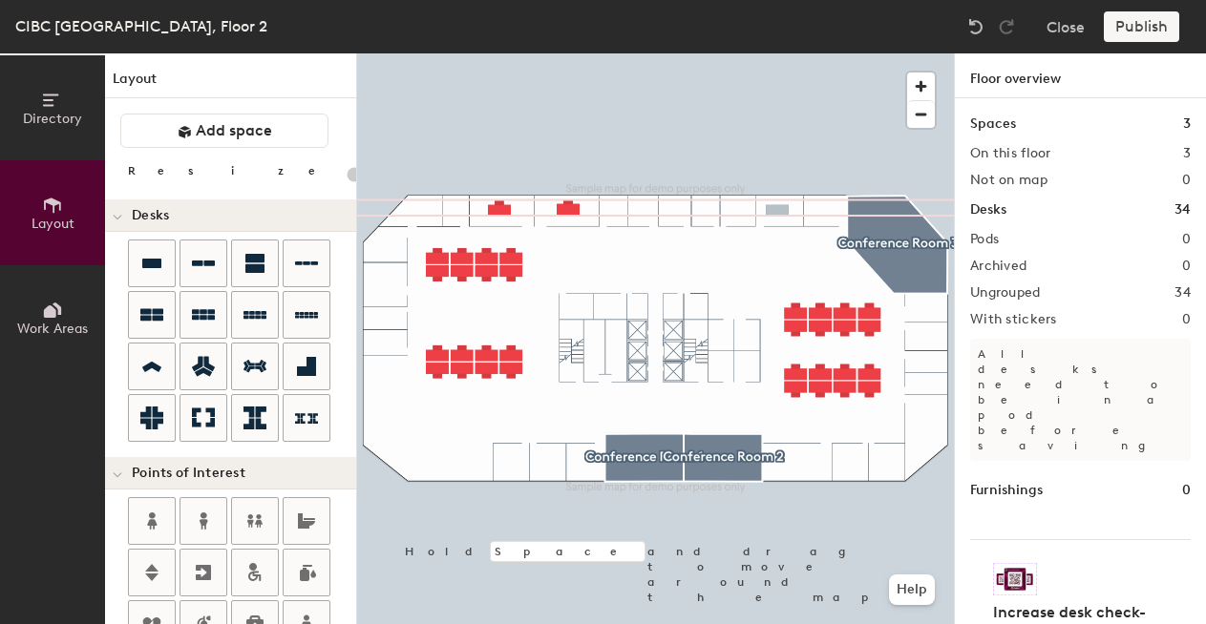
click at [781, 212] on div "Directory Layout Work Areas Layout Add space Resize Desks Points of Interest Fu…" at bounding box center [603, 338] width 1206 height 571
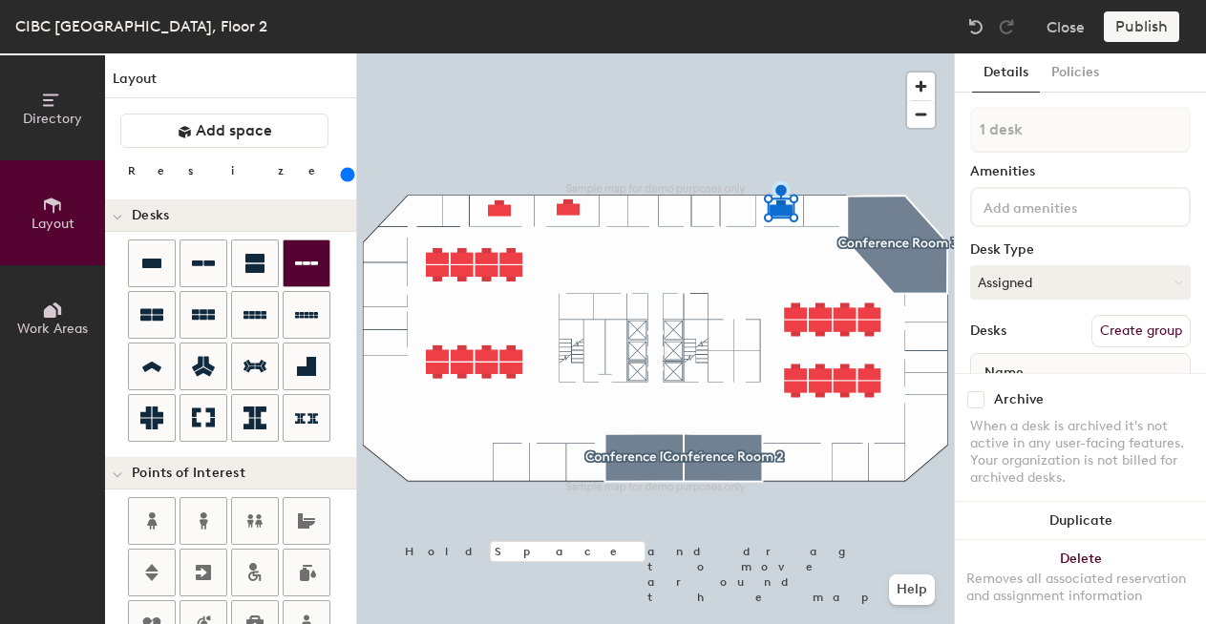
click at [826, 210] on div "Directory Layout Work Areas Layout Add space Resize Desks Points of Interest Fu…" at bounding box center [603, 338] width 1206 height 571
drag, startPoint x: 165, startPoint y: 262, endPoint x: 306, endPoint y: 251, distance: 141.7
click at [786, 53] on div at bounding box center [655, 53] width 597 height 0
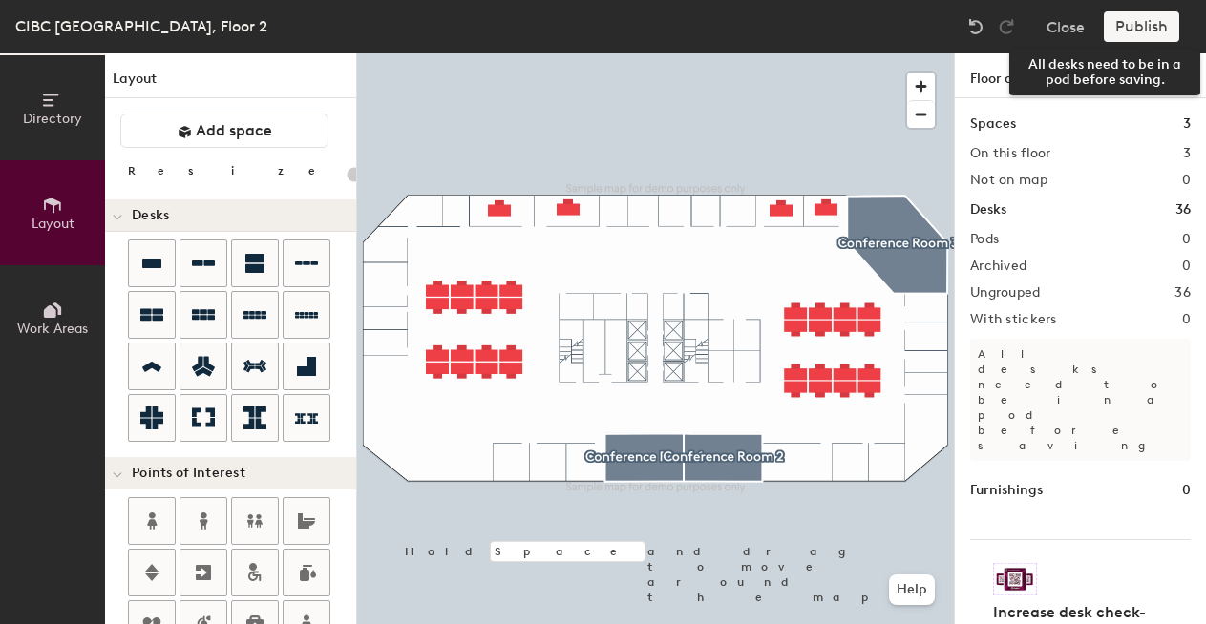
click at [1126, 28] on div "Publish" at bounding box center [1147, 26] width 87 height 31
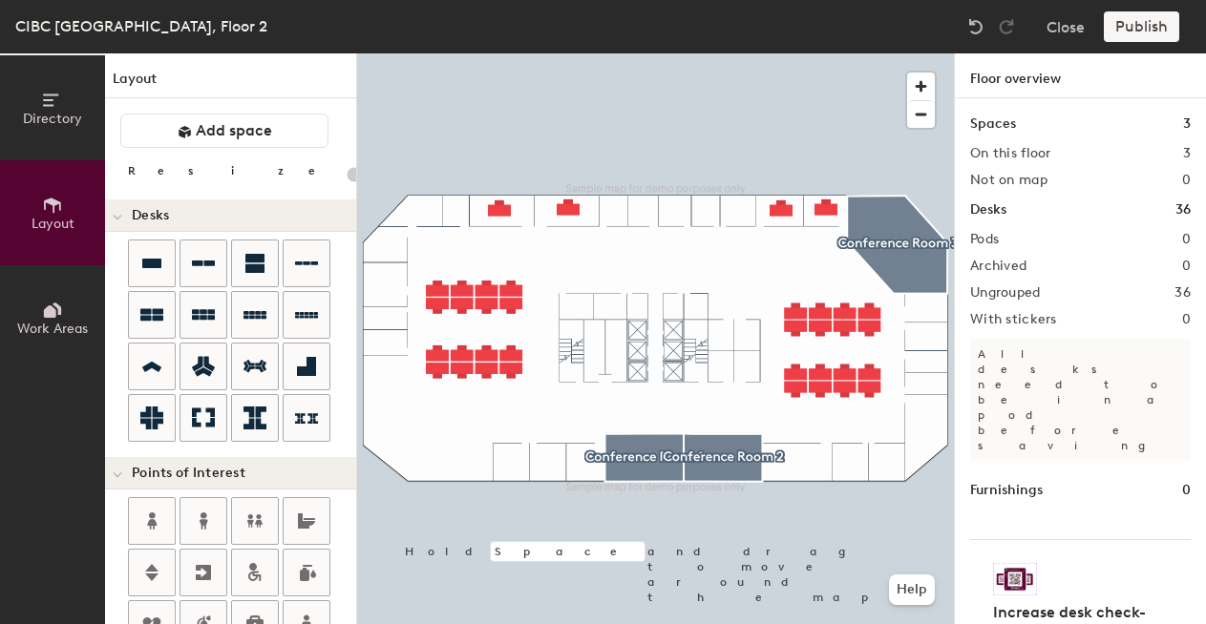
click at [496, 53] on div at bounding box center [655, 53] width 597 height 0
type input "260"
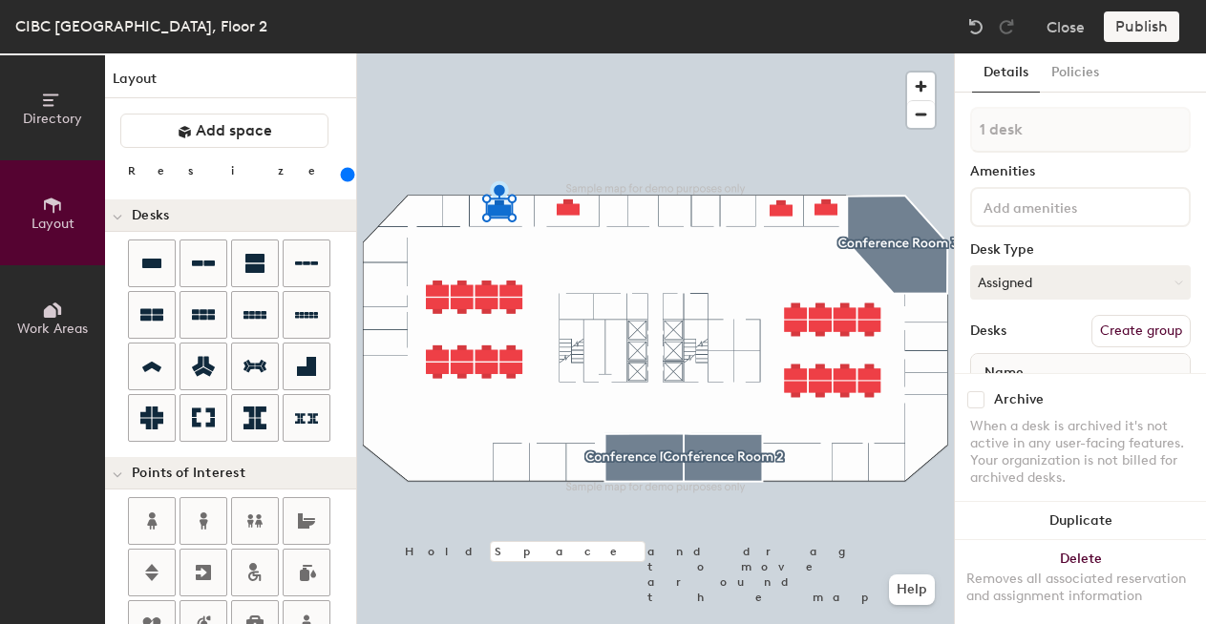
click at [1132, 334] on button "Create group" at bounding box center [1140, 331] width 99 height 32
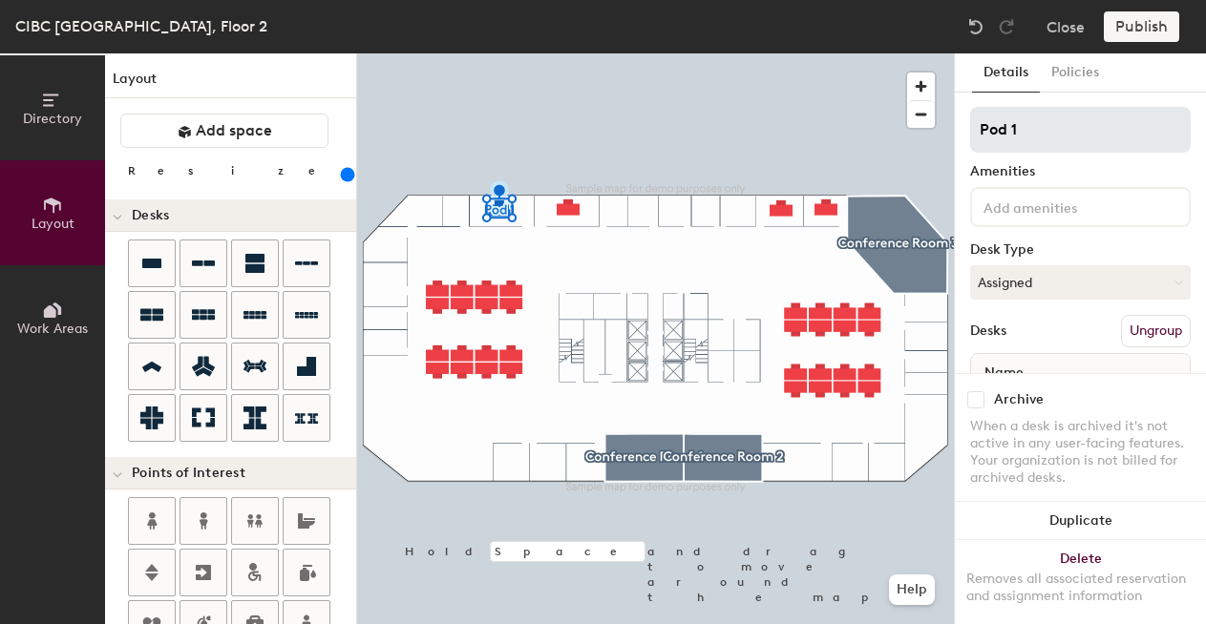
click at [990, 127] on input "Pod 1" at bounding box center [1080, 130] width 221 height 46
click at [1006, 133] on input "Office 1" at bounding box center [1080, 130] width 221 height 46
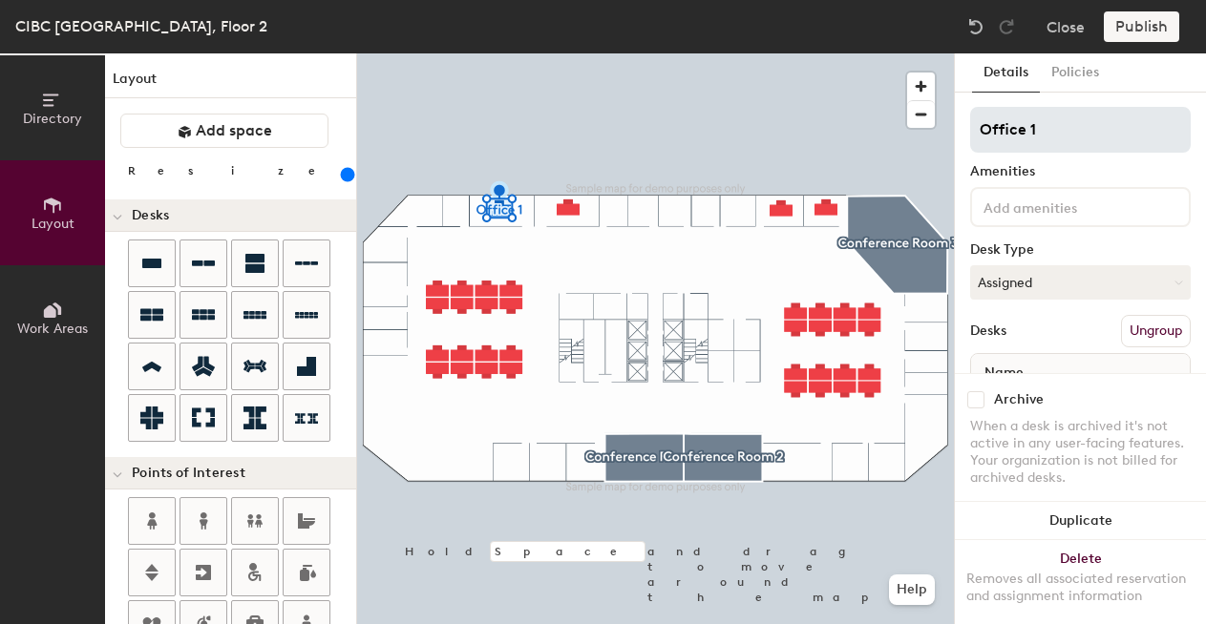
click at [1006, 133] on input "Office 1" at bounding box center [1080, 130] width 221 height 46
type input "Office 1"
click at [574, 53] on div at bounding box center [655, 53] width 597 height 0
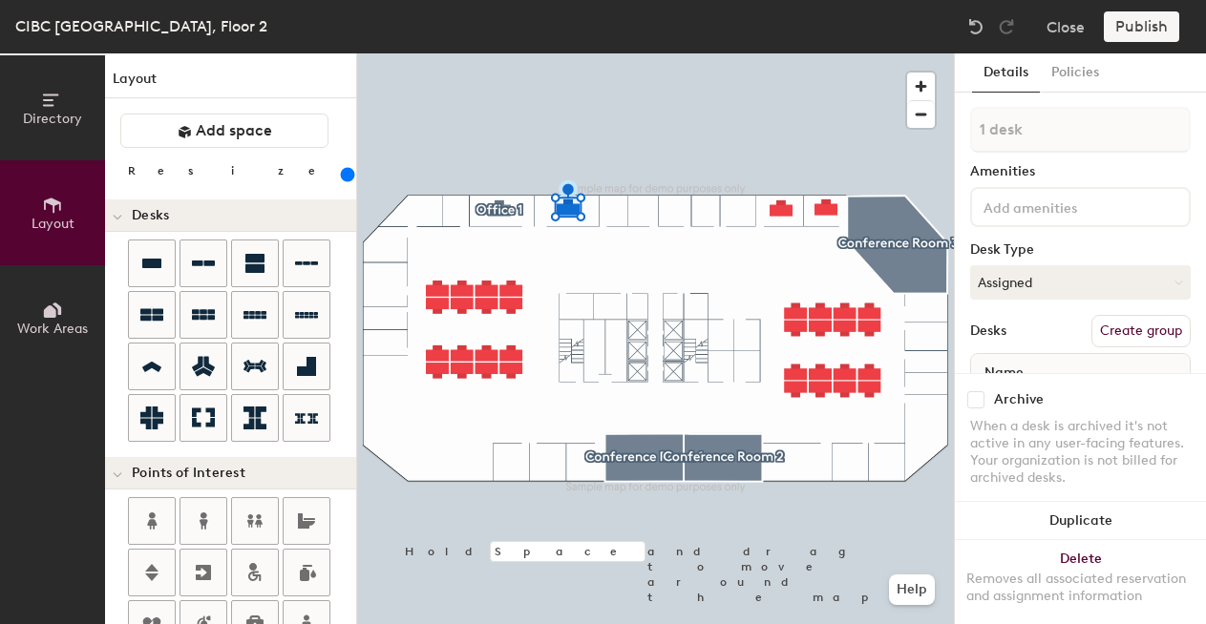
click at [1125, 336] on button "Create group" at bounding box center [1140, 331] width 99 height 32
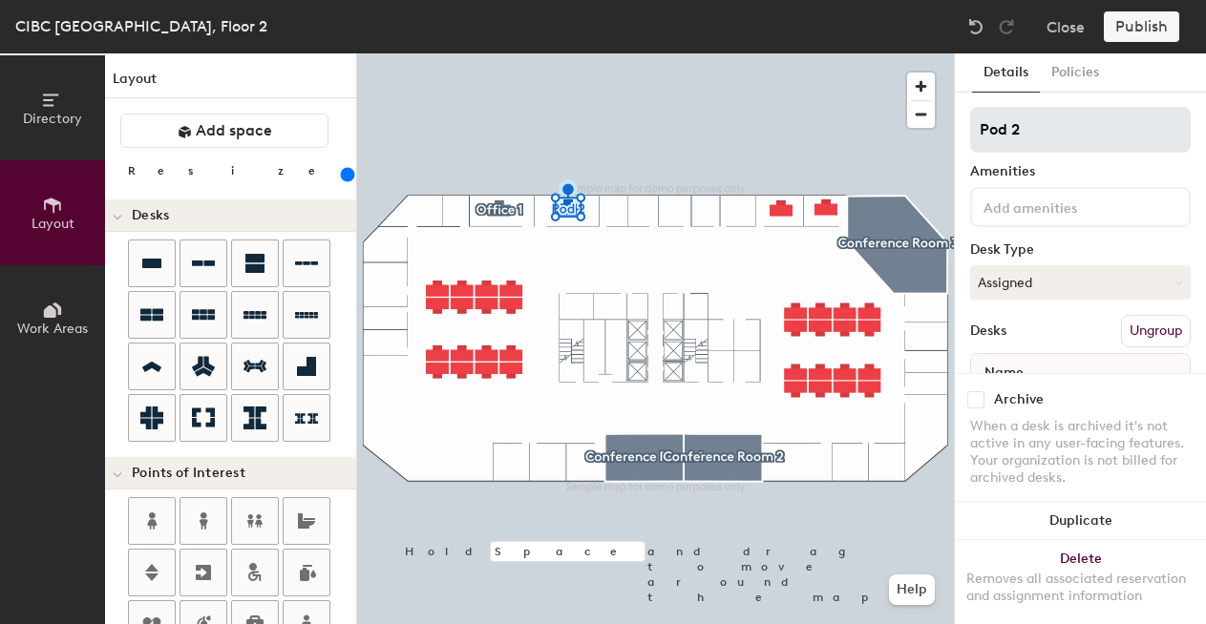
click at [1003, 121] on input "Pod 2" at bounding box center [1080, 130] width 221 height 46
type input "Office 2"
click at [781, 53] on div at bounding box center [655, 53] width 597 height 0
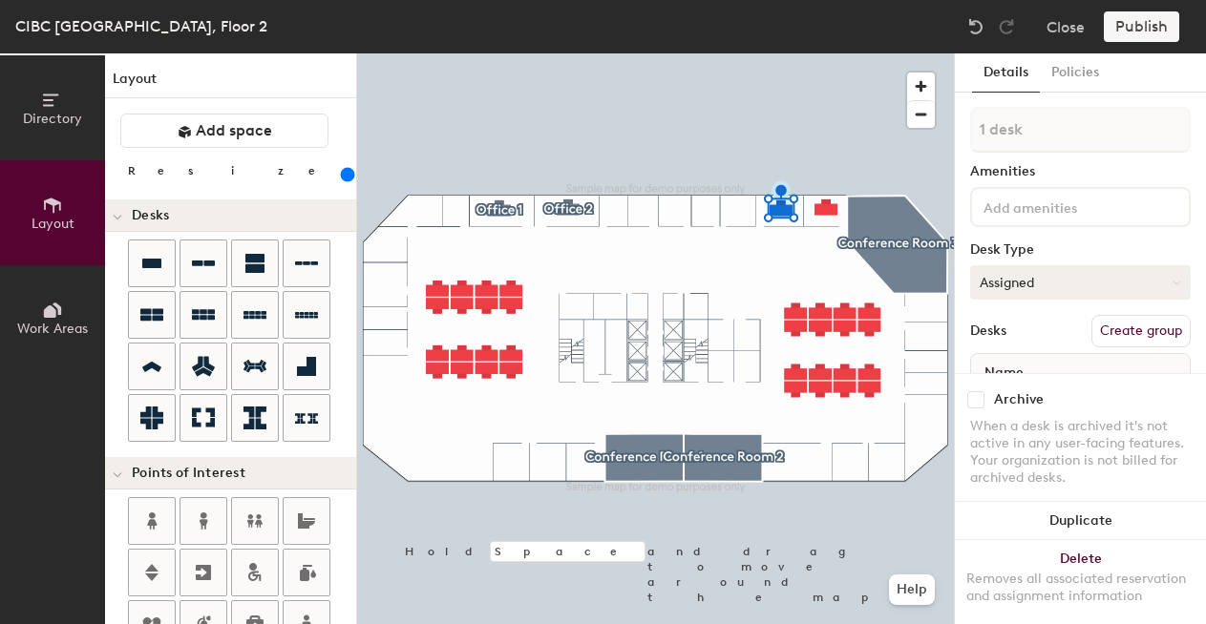
click at [1131, 329] on button "Create group" at bounding box center [1140, 331] width 99 height 32
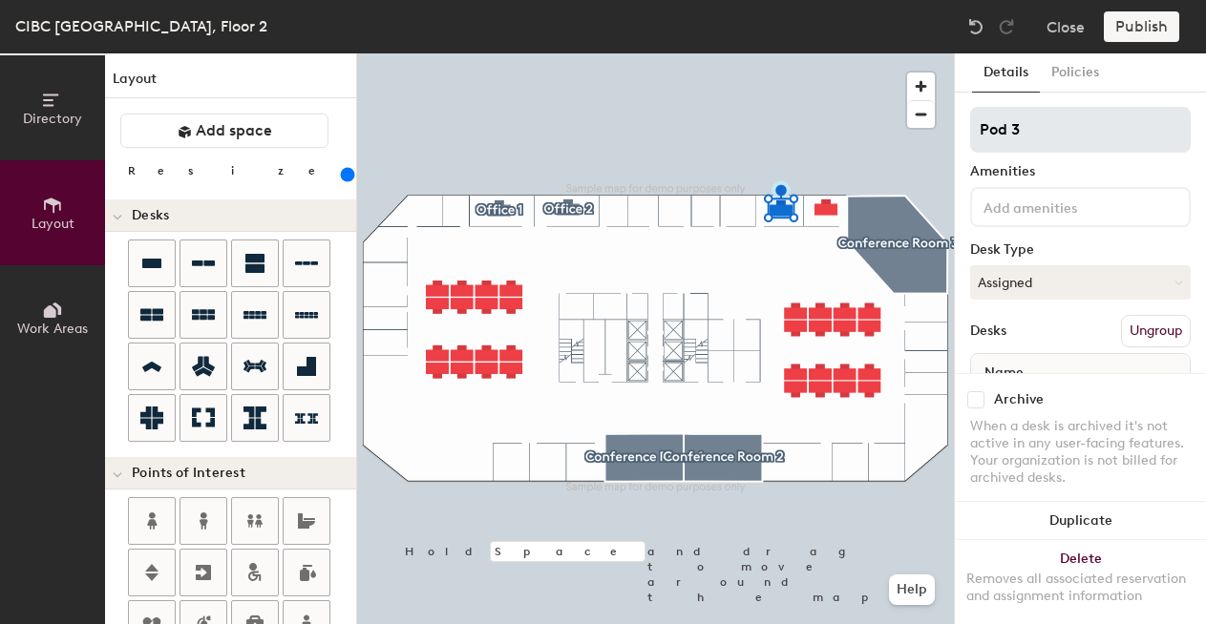
click at [1074, 135] on input "Pod 3" at bounding box center [1080, 130] width 221 height 46
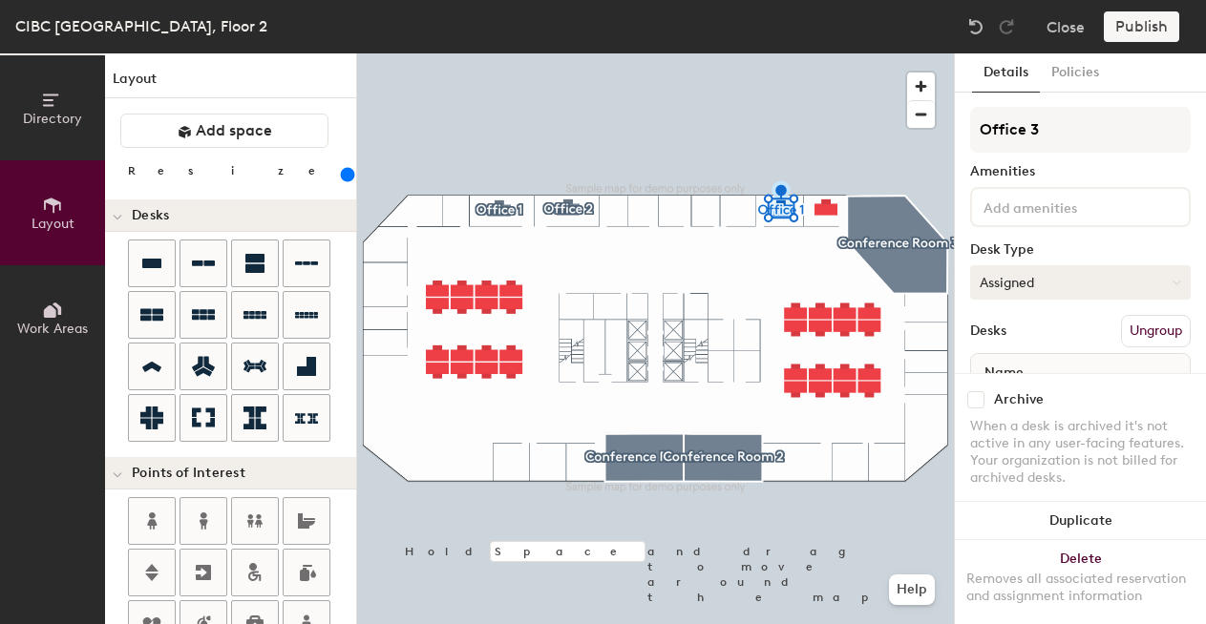
scroll to position [85, 0]
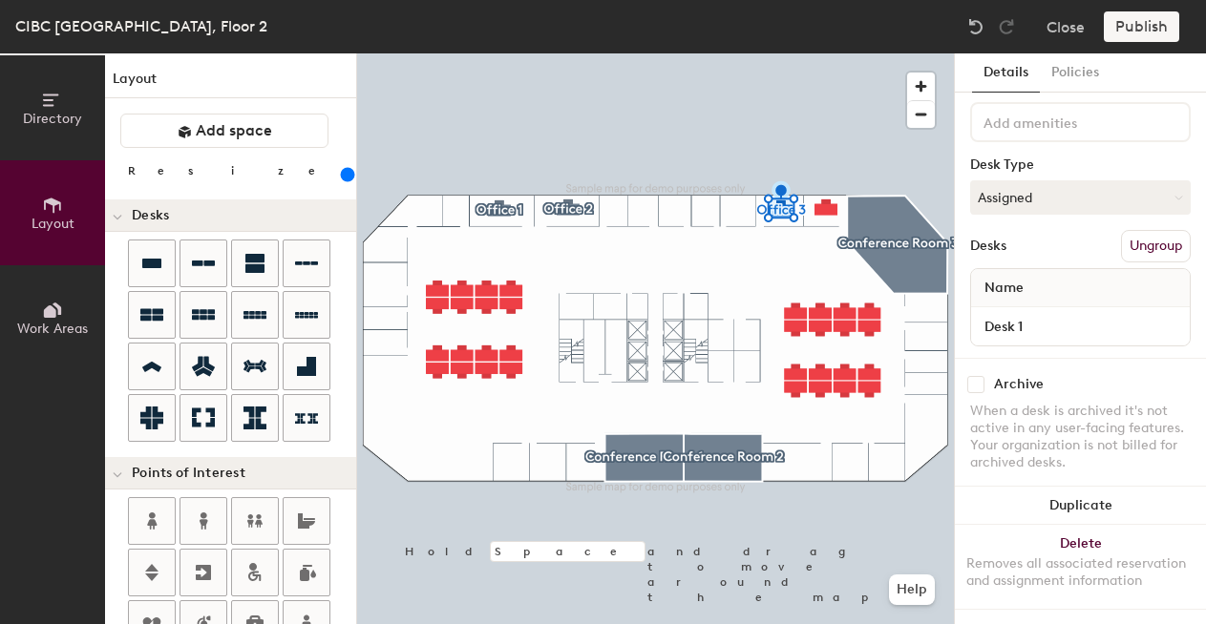
type input "Office 3"
click at [1129, 263] on div "1 desk Amenities Desk Type Assigned Desks Create group Name" at bounding box center [1080, 190] width 221 height 336
click at [1129, 258] on button "Create group" at bounding box center [1140, 246] width 99 height 32
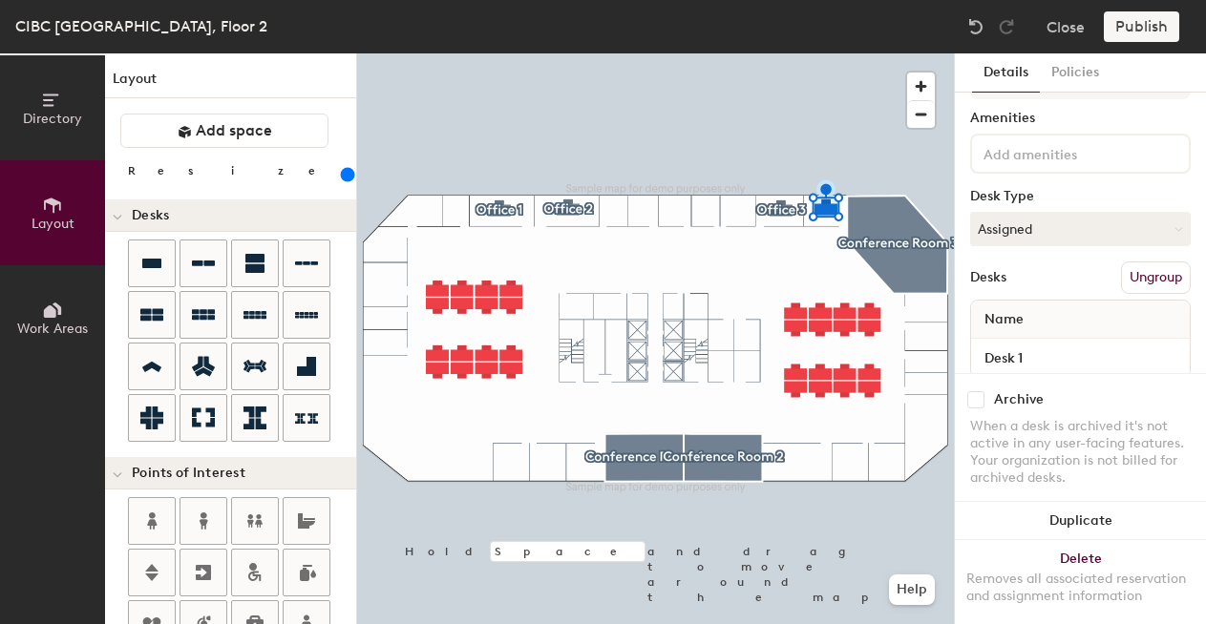
scroll to position [0, 0]
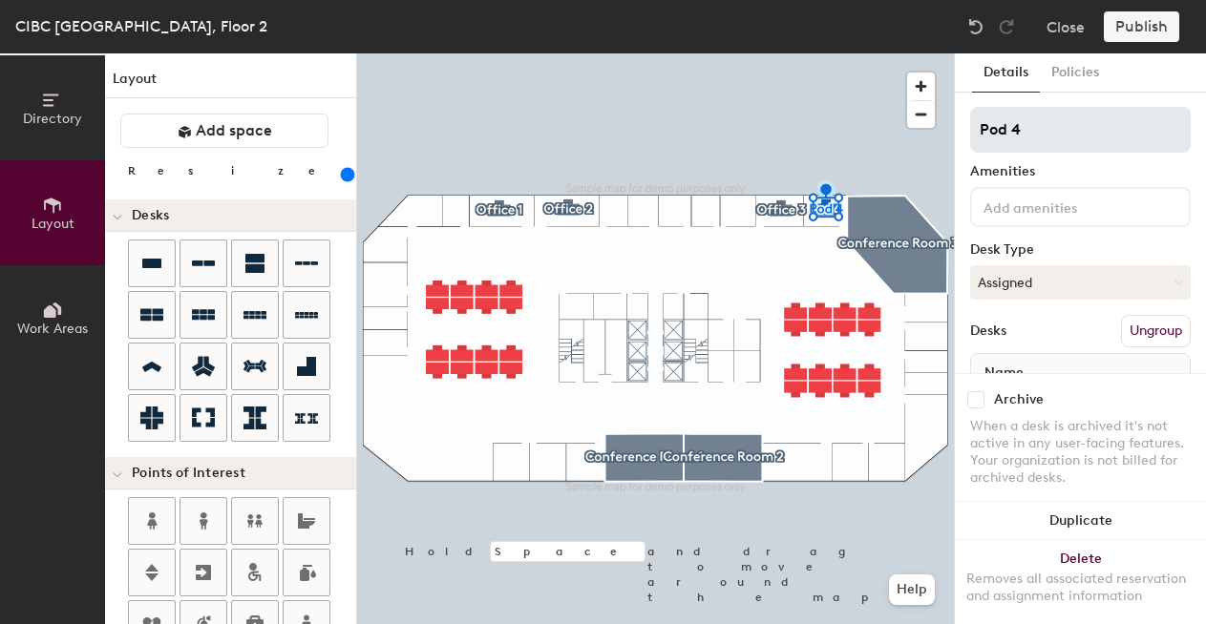
click at [1016, 134] on input "Pod 4" at bounding box center [1080, 130] width 221 height 46
type input "Office 4"
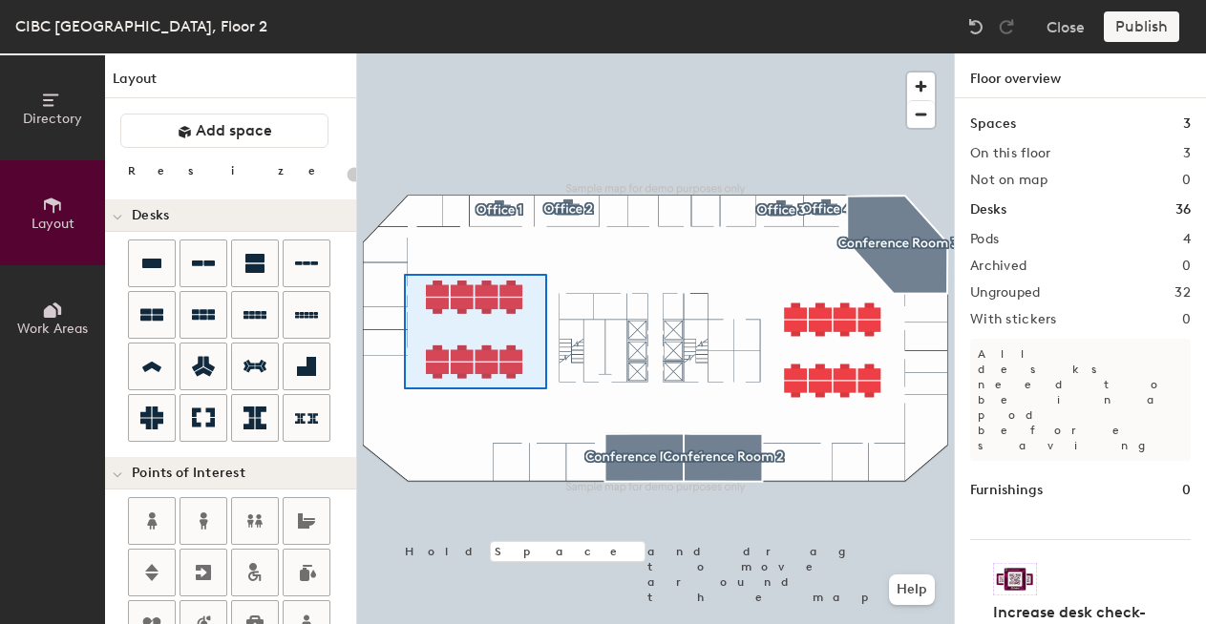
type input "260"
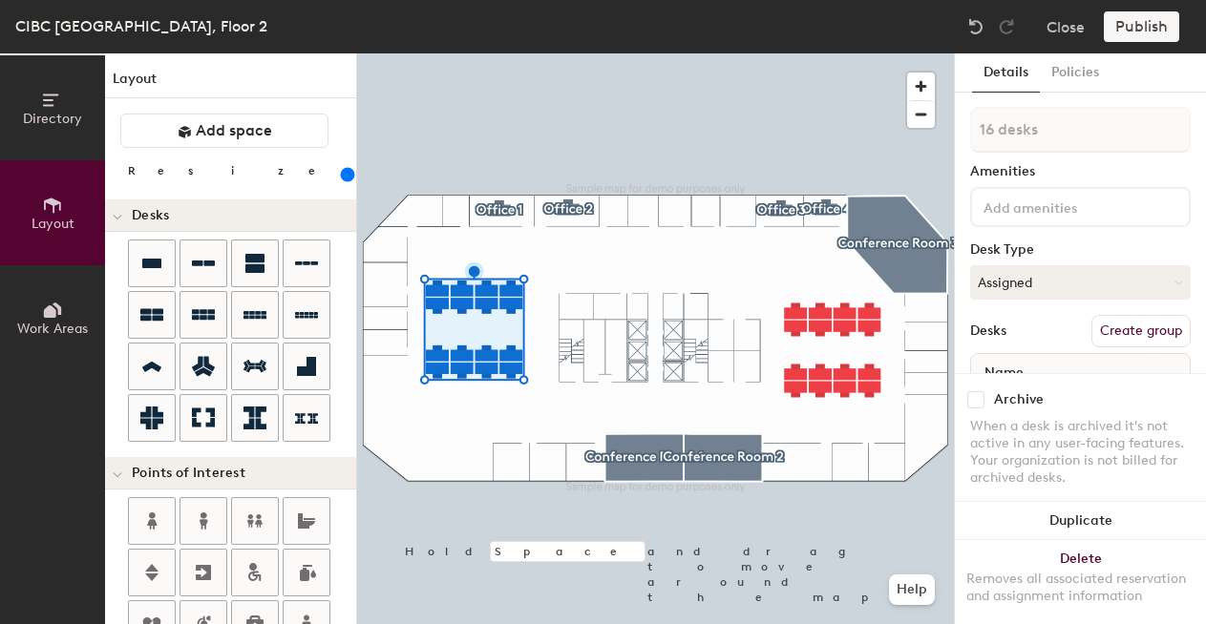
click at [1140, 338] on button "Create group" at bounding box center [1140, 331] width 99 height 32
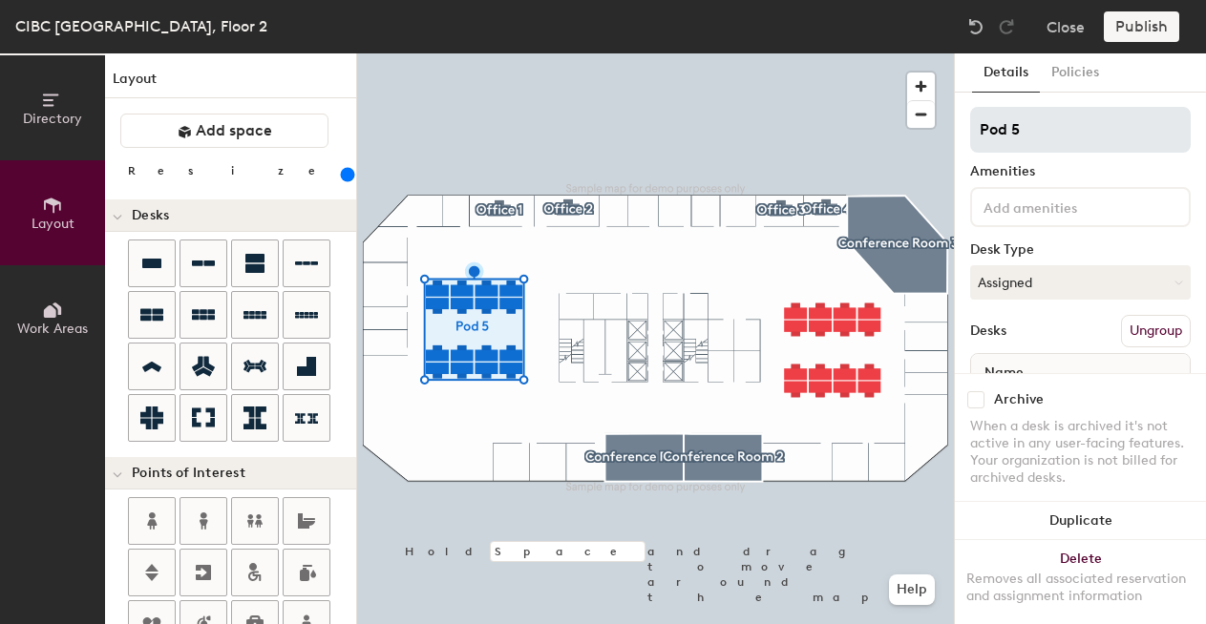
click at [999, 131] on input "Pod 5" at bounding box center [1080, 130] width 221 height 46
type input "Group 1"
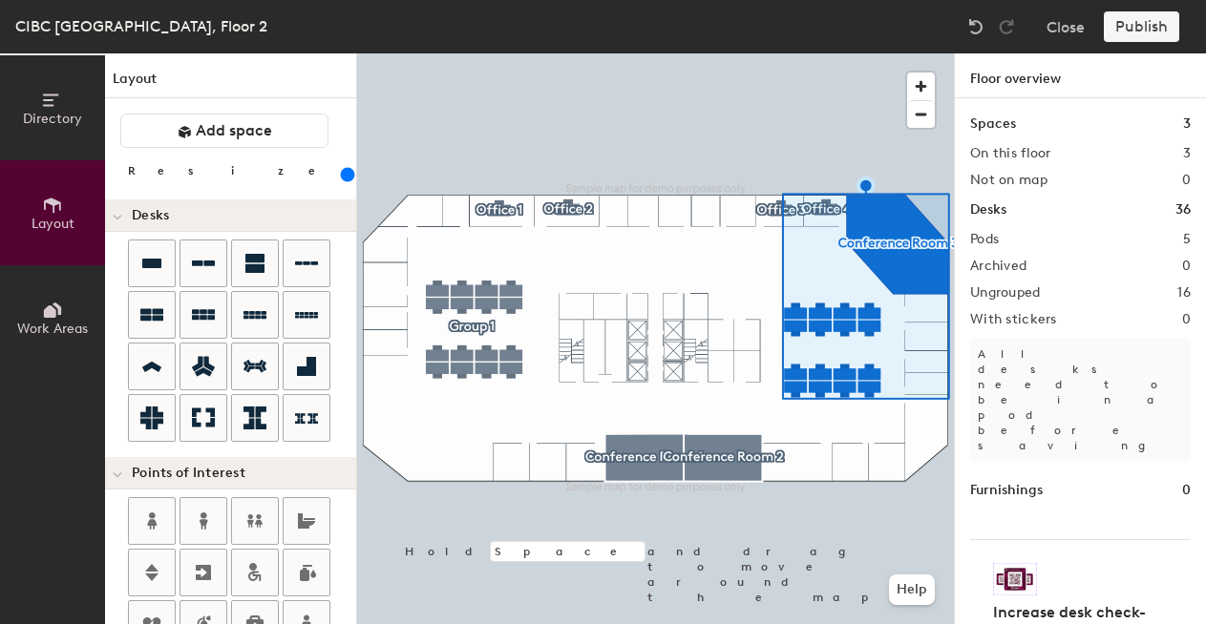
click at [915, 53] on div at bounding box center [655, 53] width 597 height 0
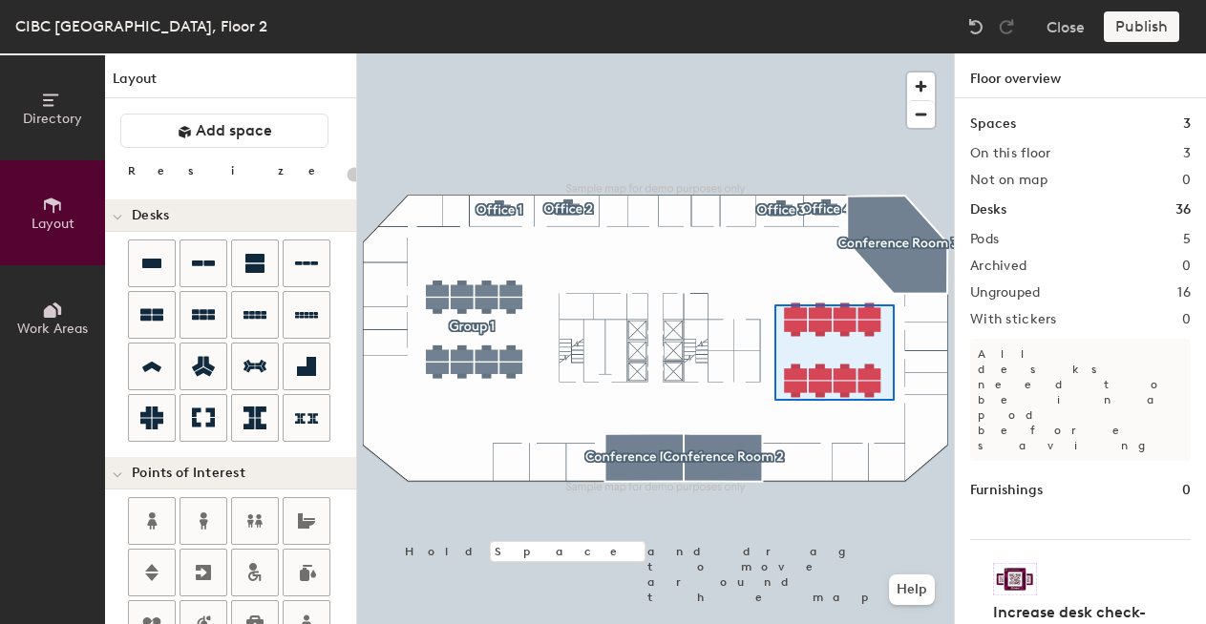
type input "260"
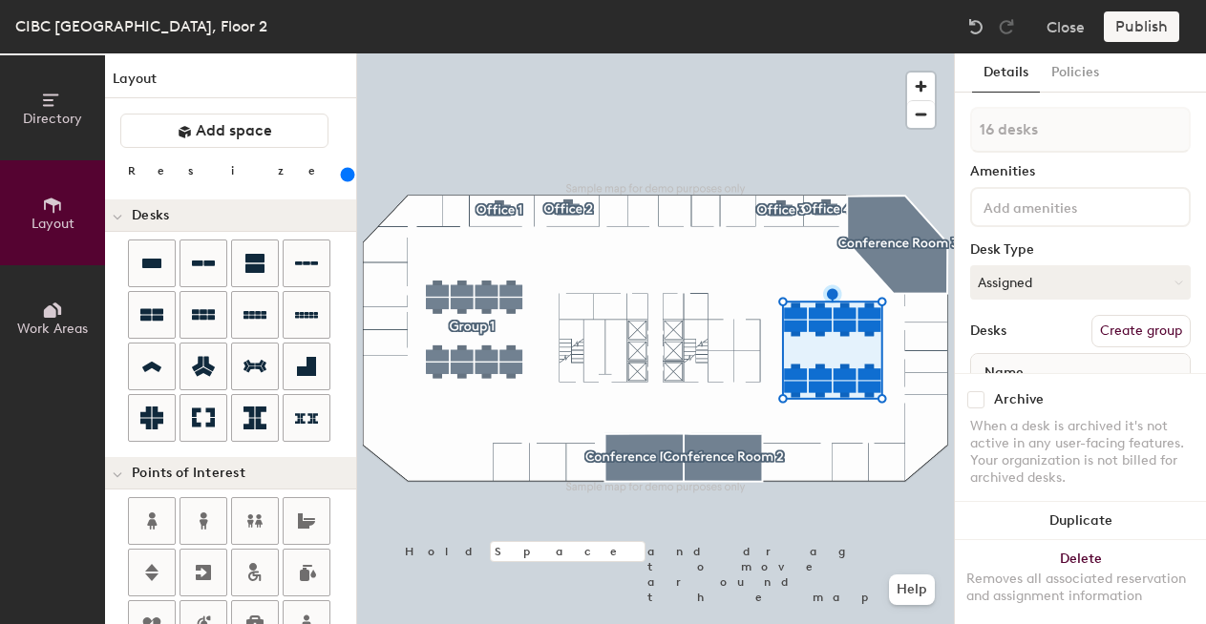
click at [1141, 330] on button "Create group" at bounding box center [1140, 331] width 99 height 32
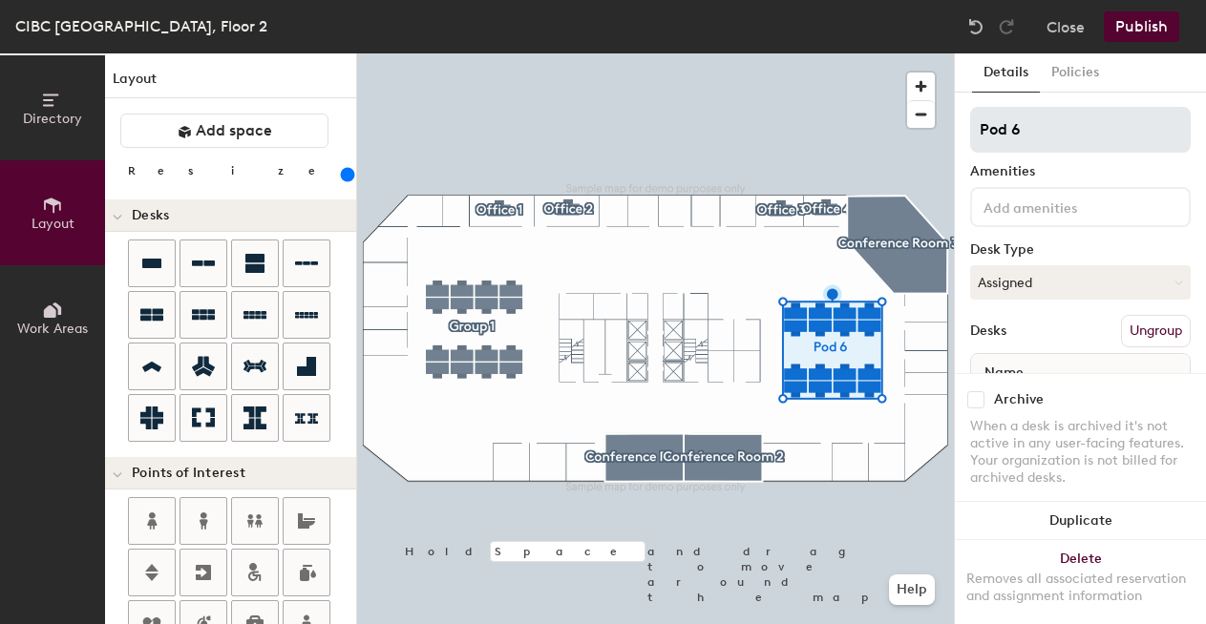
click at [1008, 125] on input "Pod 6" at bounding box center [1080, 130] width 221 height 46
type input "Group 2"
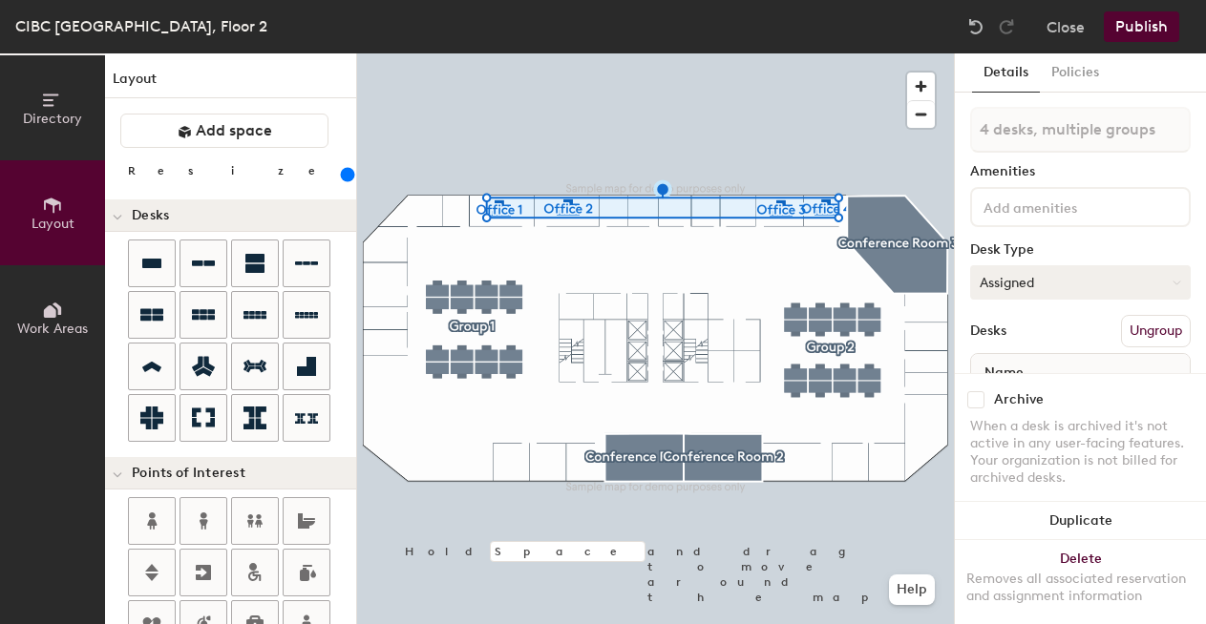
click at [1054, 280] on button "Assigned" at bounding box center [1080, 282] width 221 height 34
click at [1025, 397] on div "Hoteled" at bounding box center [1066, 399] width 191 height 29
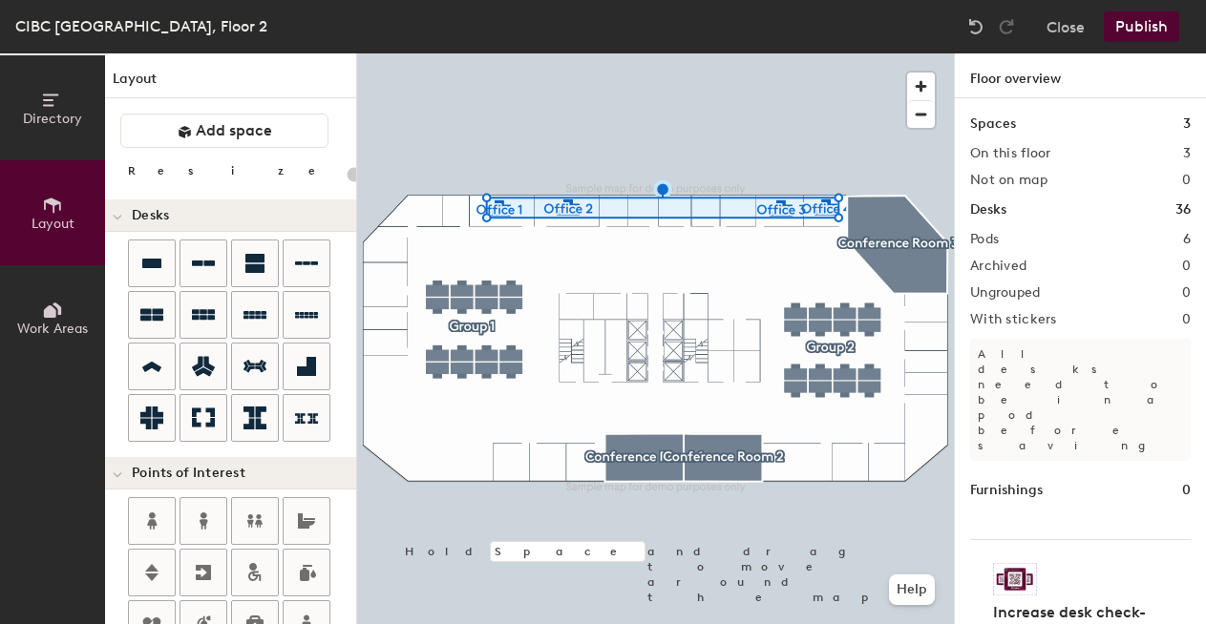
click at [502, 53] on div at bounding box center [655, 53] width 597 height 0
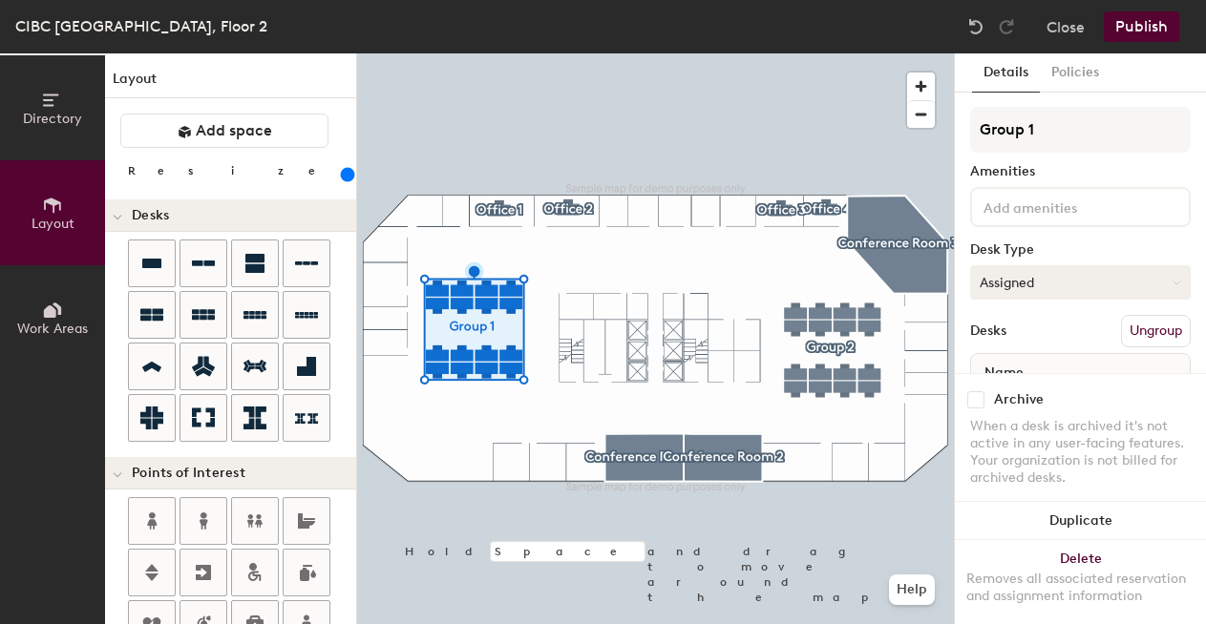
click at [1039, 282] on button "Assigned" at bounding box center [1080, 282] width 221 height 34
click at [1003, 391] on div "Hoteled" at bounding box center [1066, 399] width 191 height 29
click at [868, 53] on div at bounding box center [655, 53] width 597 height 0
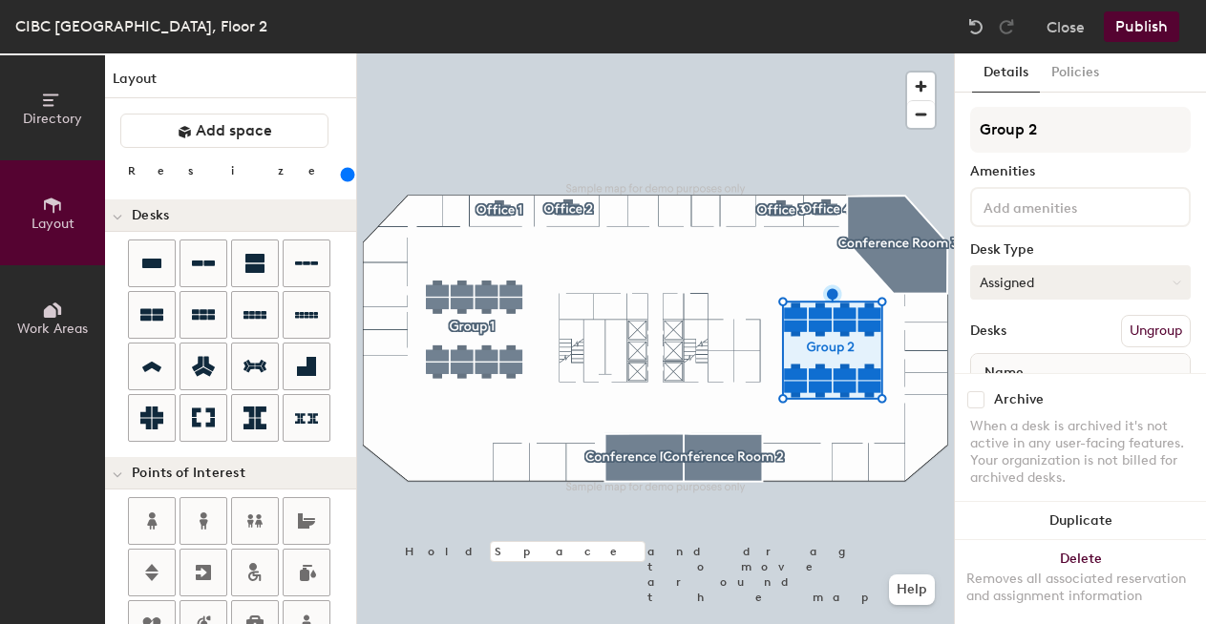
click at [1020, 282] on button "Assigned" at bounding box center [1080, 282] width 221 height 34
click at [1032, 398] on div "Hoteled" at bounding box center [1066, 399] width 191 height 29
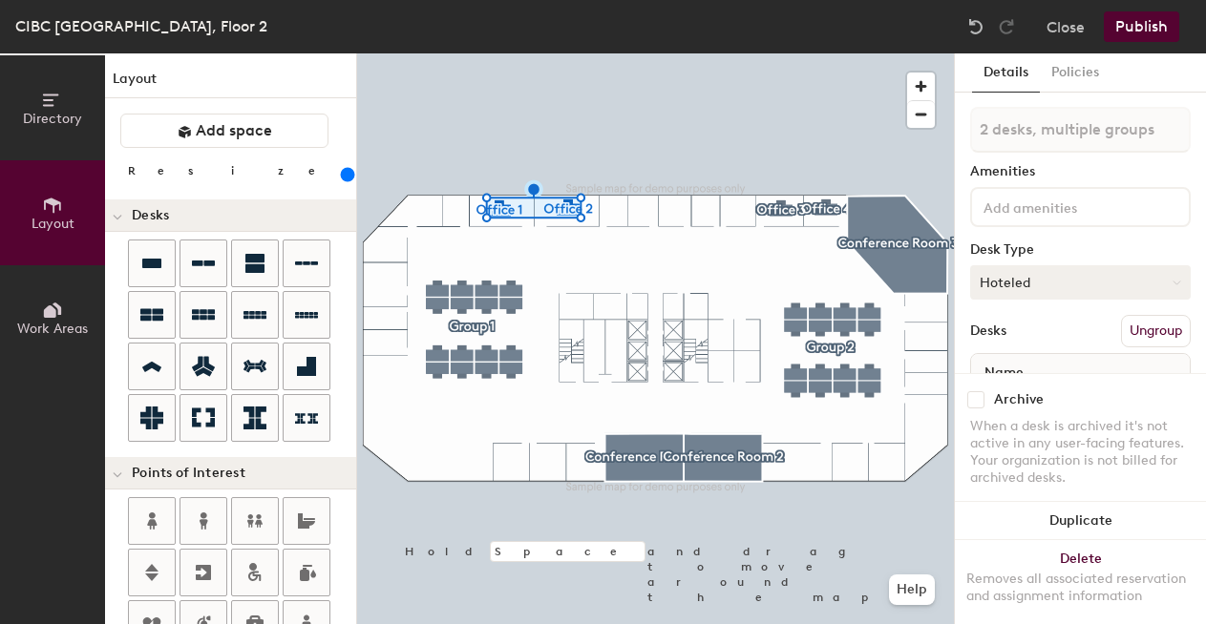
click at [1024, 288] on button "Hoteled" at bounding box center [1080, 282] width 221 height 34
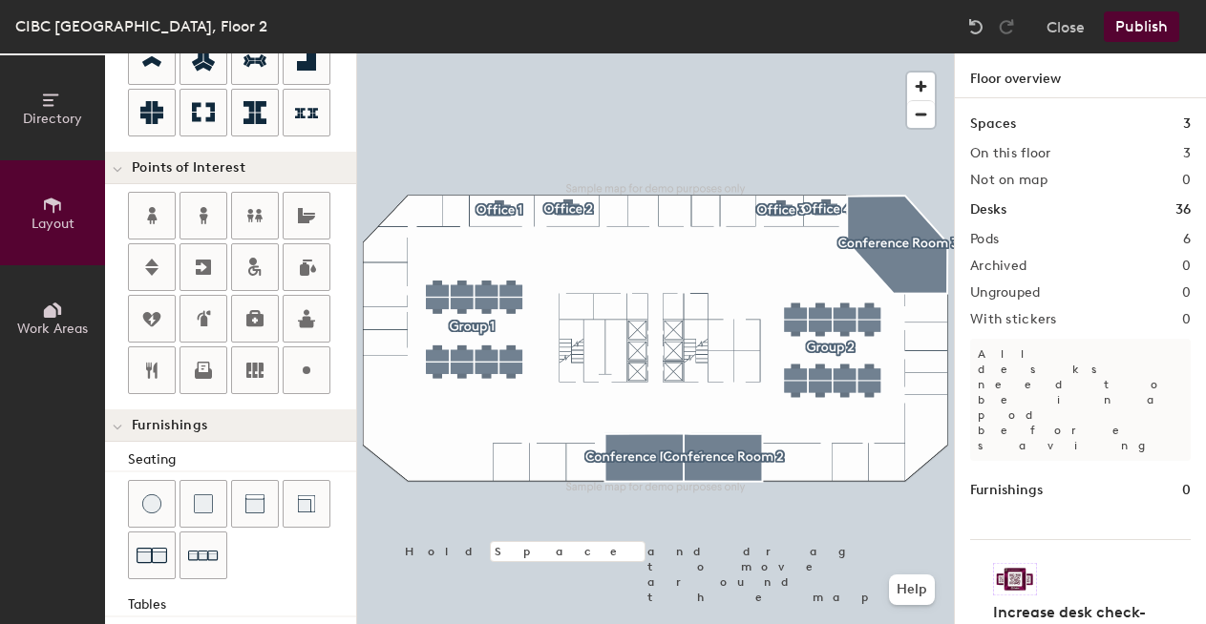
scroll to position [301, 0]
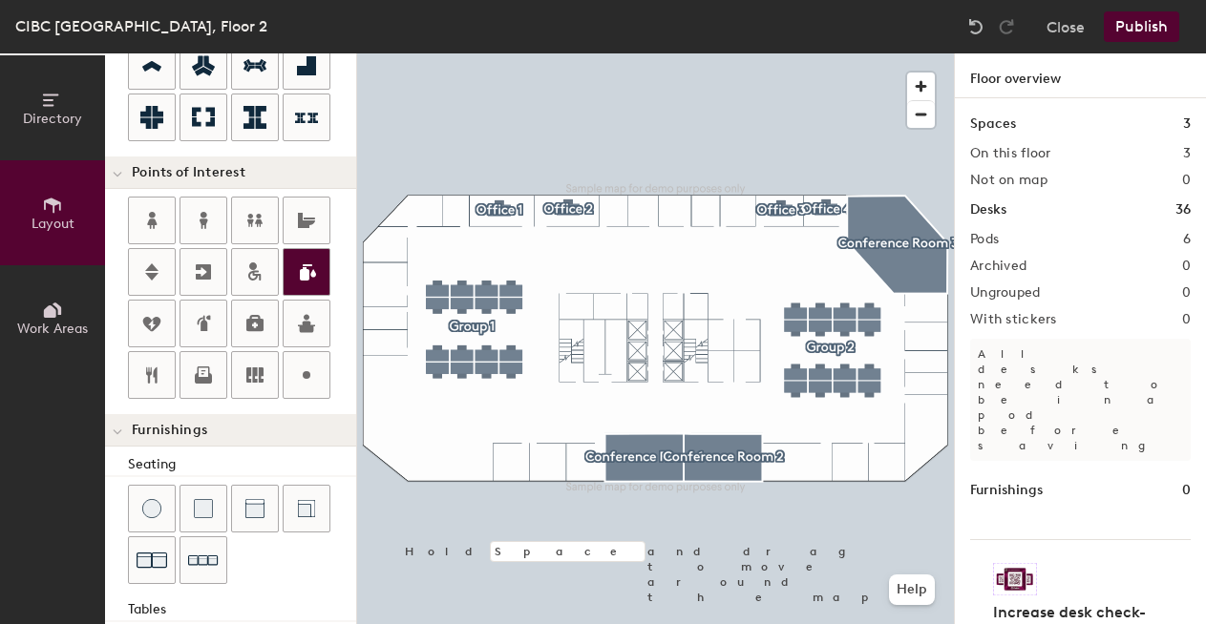
click at [655, 351] on div "Directory Layout Work Areas Layout Add space Resize Desks Points of Interest Fu…" at bounding box center [603, 338] width 1206 height 571
click at [593, 349] on div "Directory Layout Work Areas Layout Add space Resize Desks Points of Interest Fu…" at bounding box center [603, 338] width 1206 height 571
click at [617, 349] on div "Directory Layout Work Areas Layout Add space Resize Desks Points of Interest Fu…" at bounding box center [603, 338] width 1206 height 571
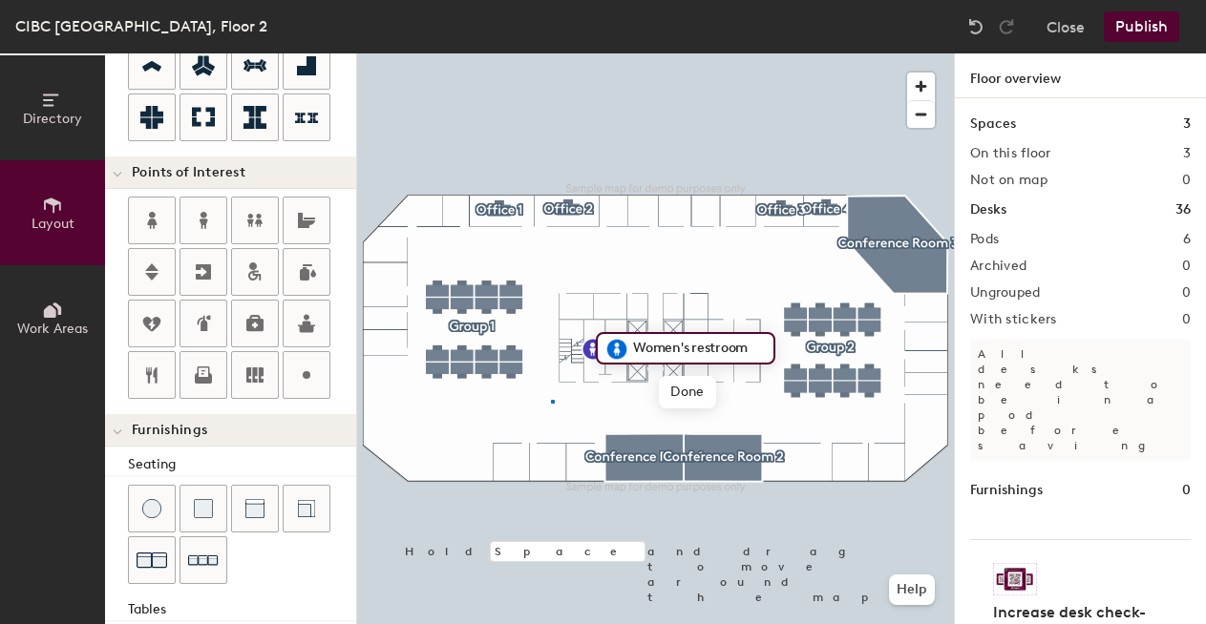
drag, startPoint x: 151, startPoint y: 215, endPoint x: 600, endPoint y: 362, distance: 472.2
click at [551, 53] on div at bounding box center [655, 53] width 597 height 0
click at [643, 267] on div "Directory Layout Work Areas Layout Add space Resize Desks Points of Interest Fu…" at bounding box center [603, 338] width 1206 height 571
type input "20"
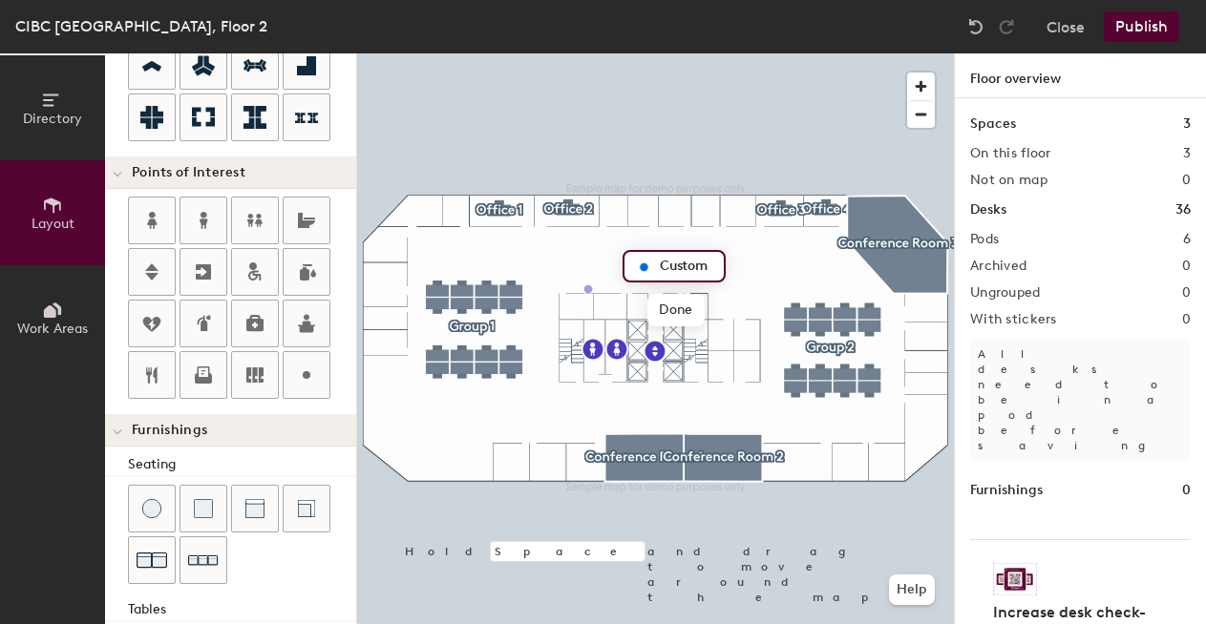
type input "L"
type input "20"
type input "Lobb"
type input "20"
type input "Lobby"
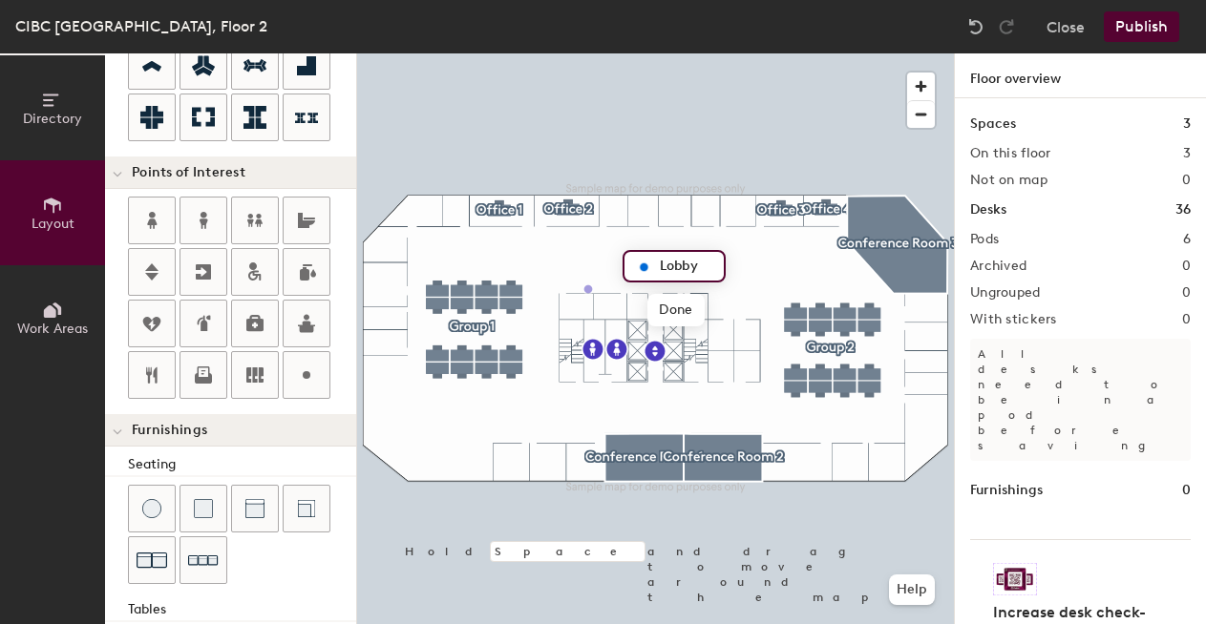
click at [800, 53] on div at bounding box center [655, 53] width 597 height 0
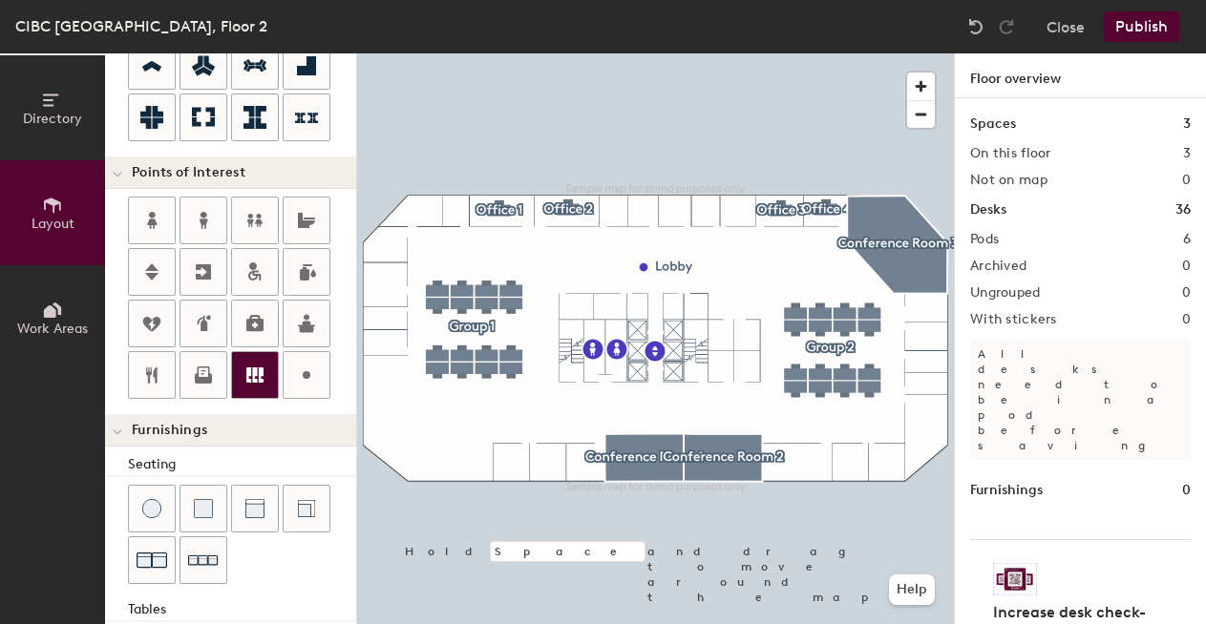
scroll to position [581, 0]
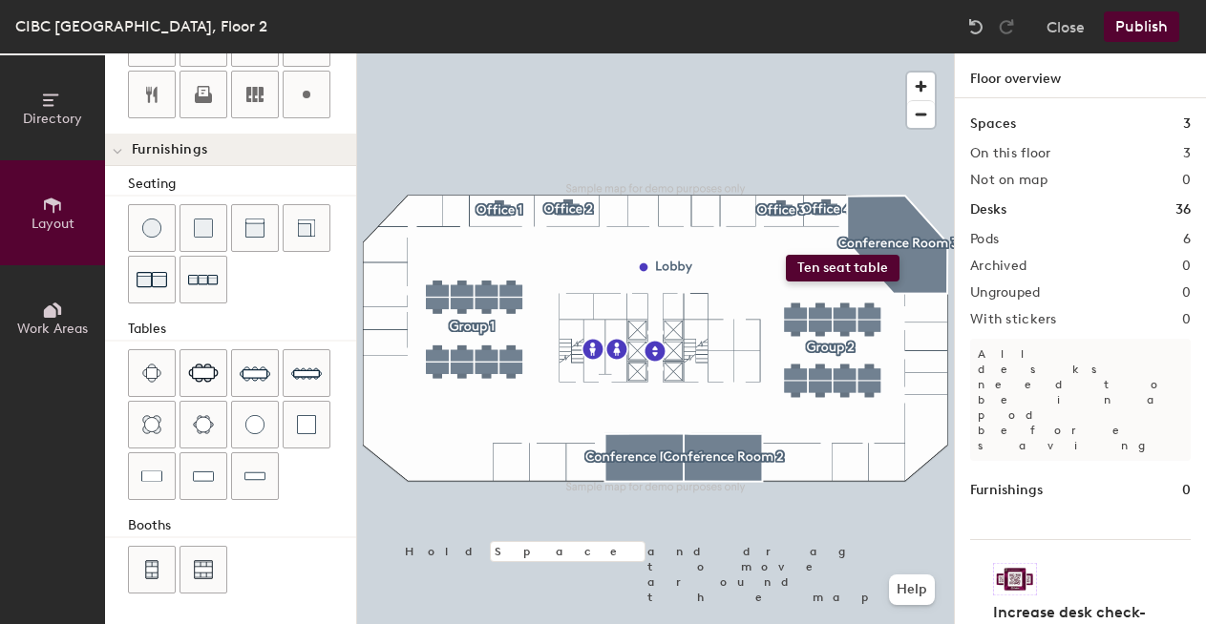
click at [786, 257] on div "Directory Layout Work Areas Layout Add space Resize Desks Points of Interest Fu…" at bounding box center [603, 338] width 1206 height 571
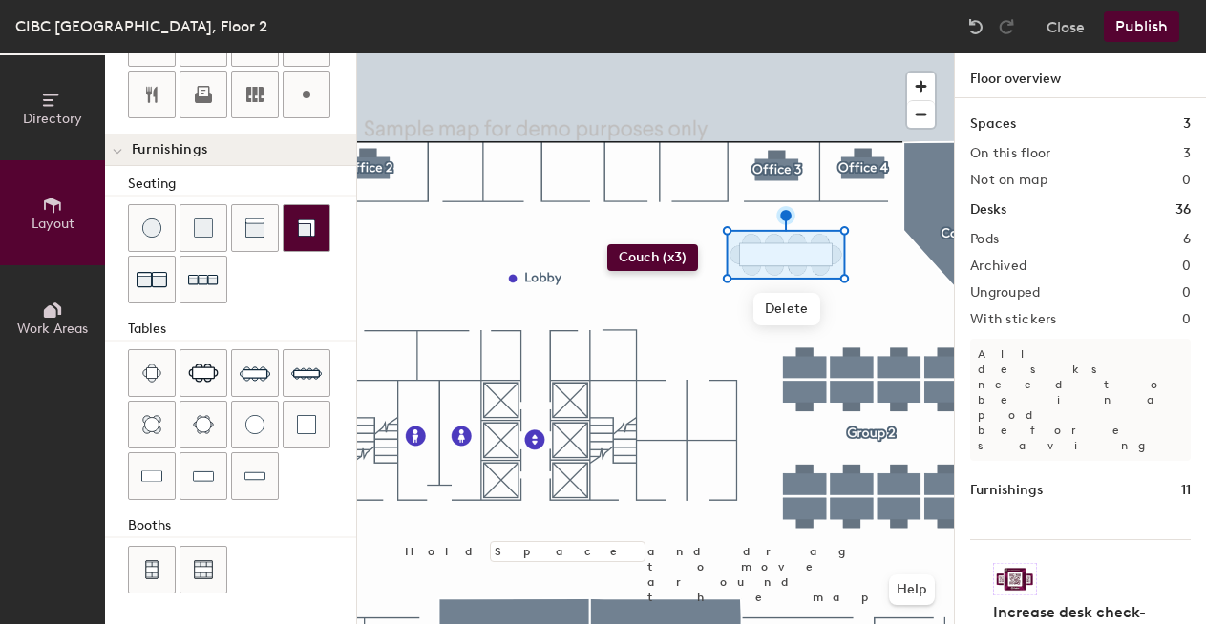
click at [608, 244] on div "Directory Layout Work Areas Layout Add space Resize Desks Points of Interest Fu…" at bounding box center [603, 338] width 1206 height 571
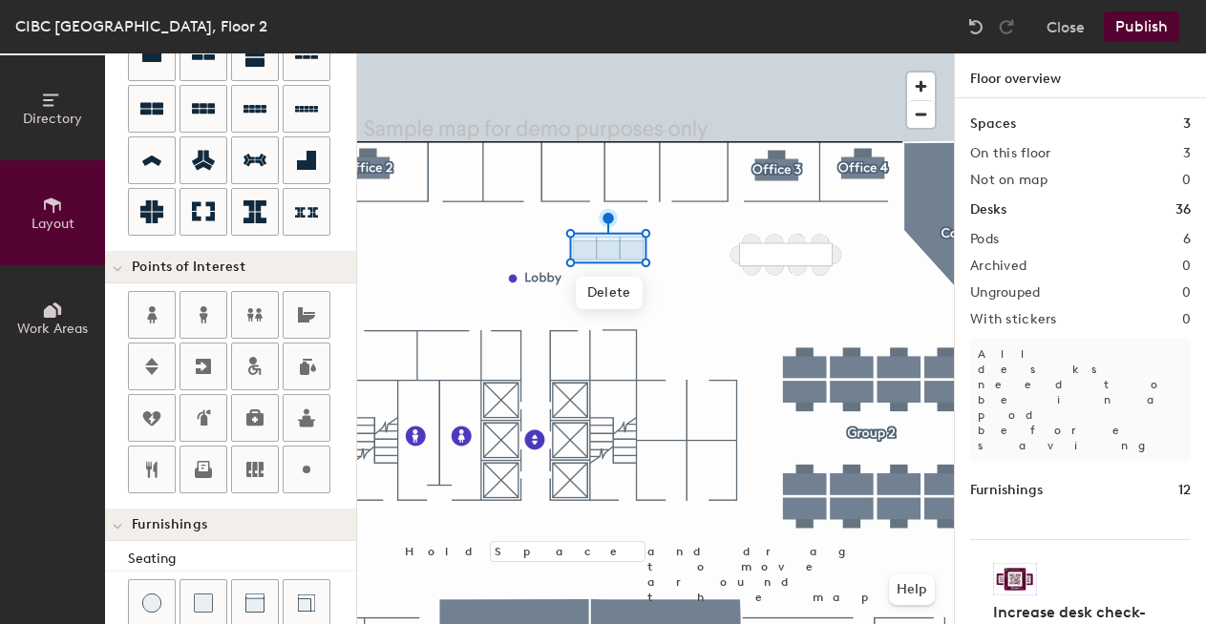
scroll to position [0, 0]
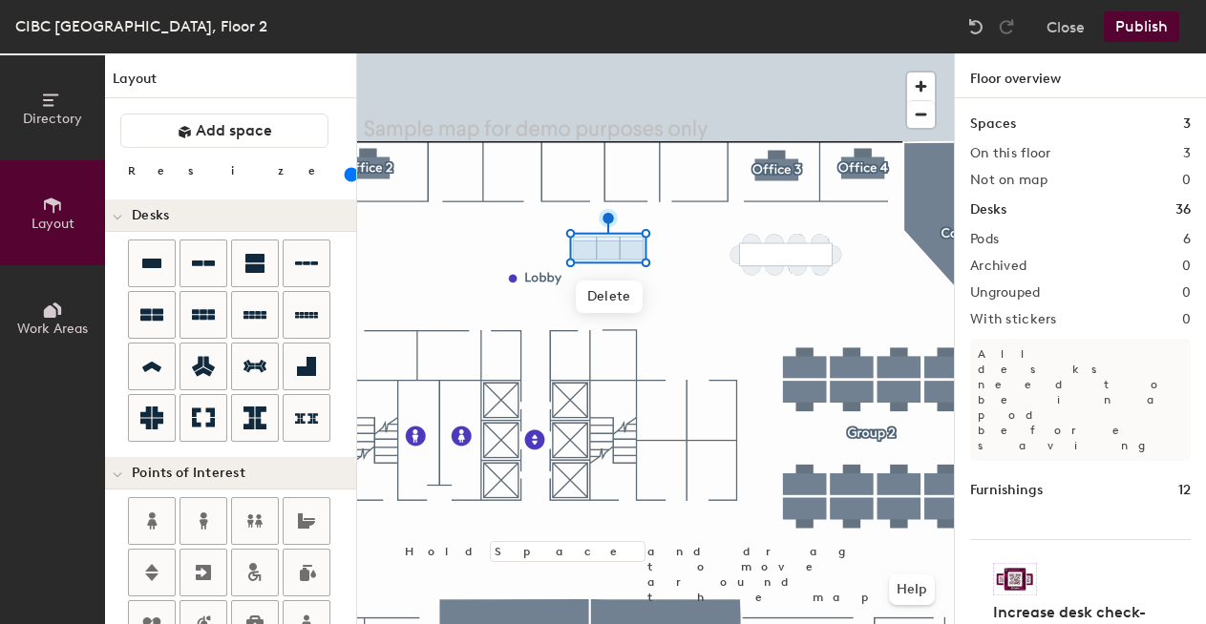
click at [347, 179] on input "range" at bounding box center [347, 174] width 0 height 15
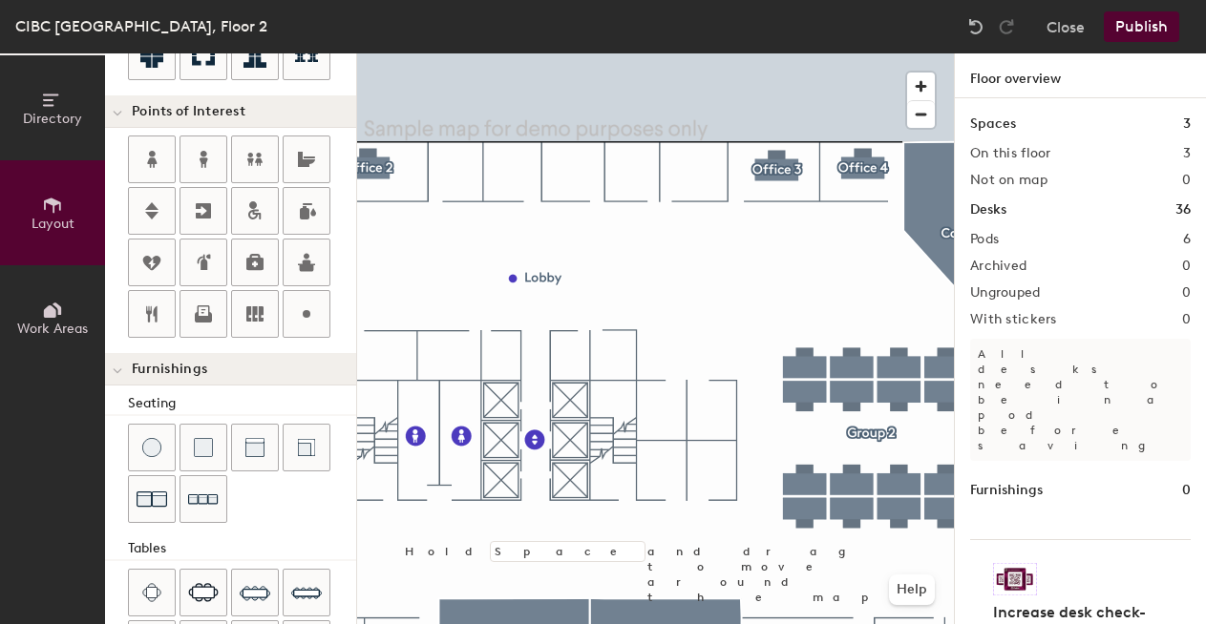
scroll to position [581, 0]
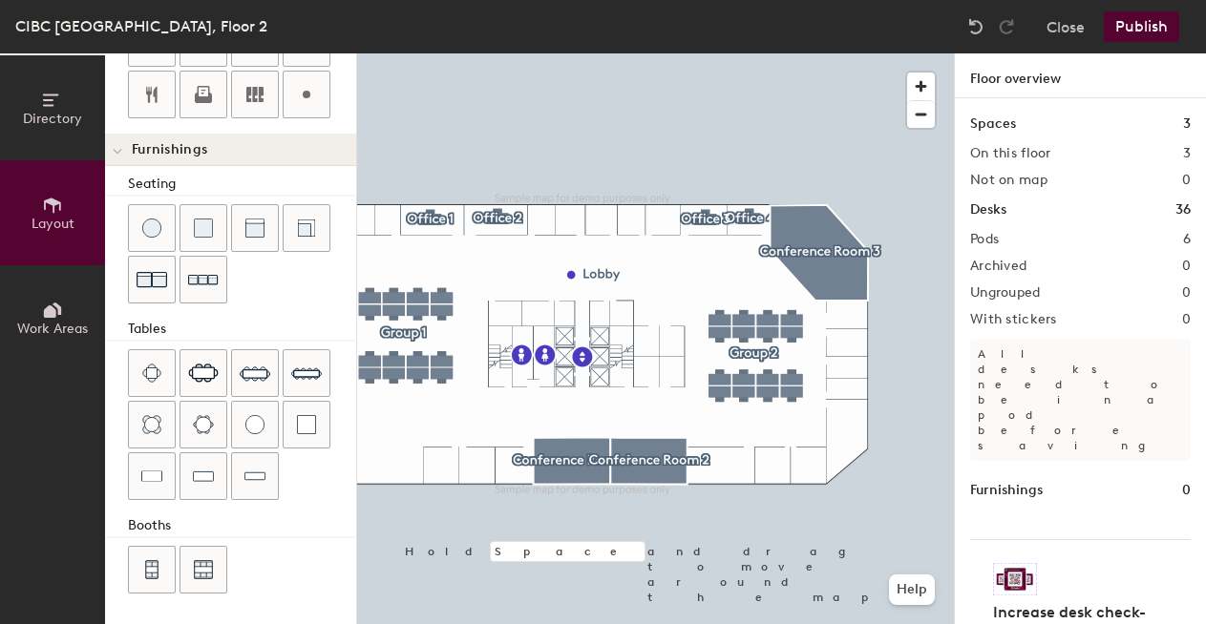
click at [1126, 27] on button "Publish" at bounding box center [1141, 26] width 75 height 31
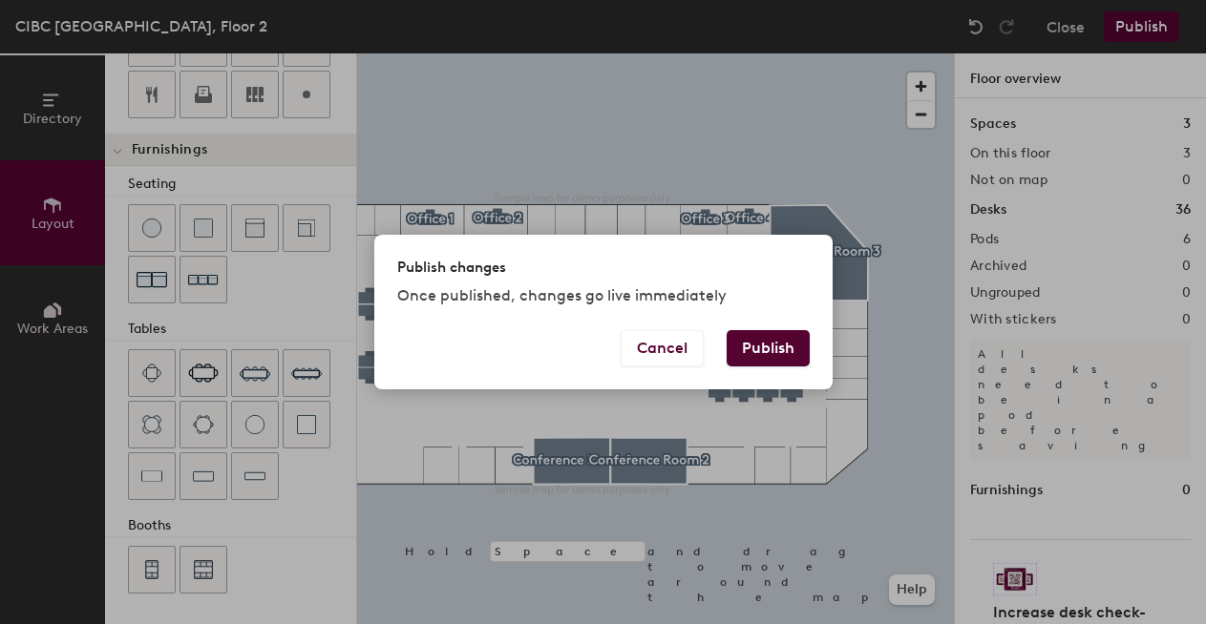
click at [780, 348] on button "Publish" at bounding box center [768, 348] width 83 height 36
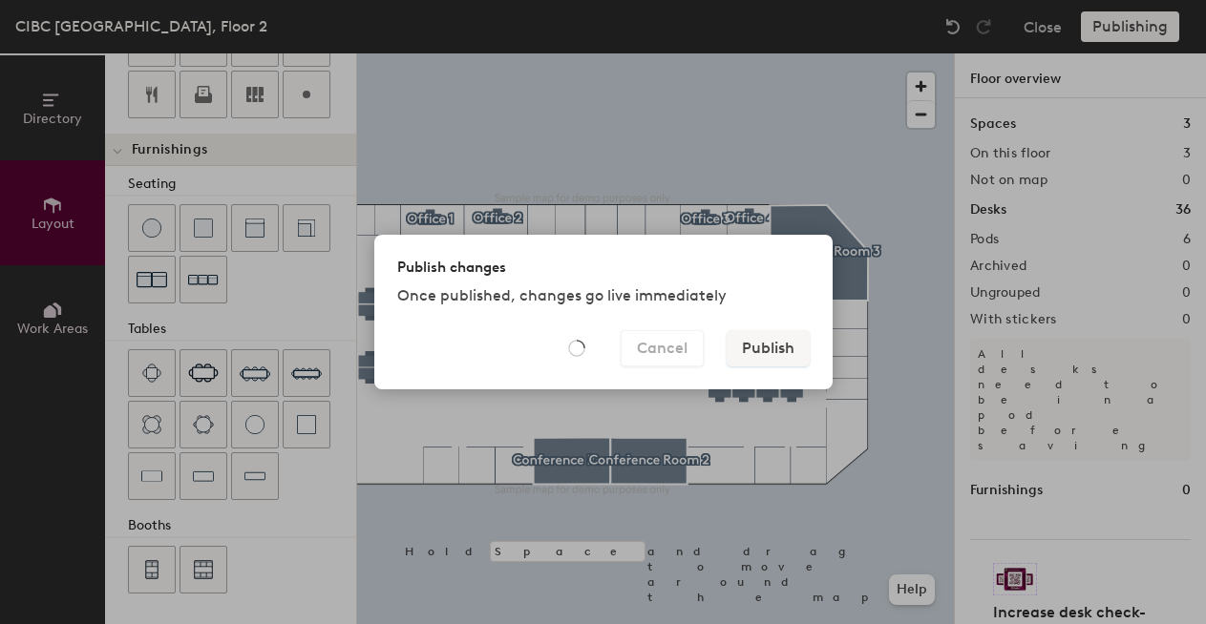
type input "20"
